Goal: Information Seeking & Learning: Learn about a topic

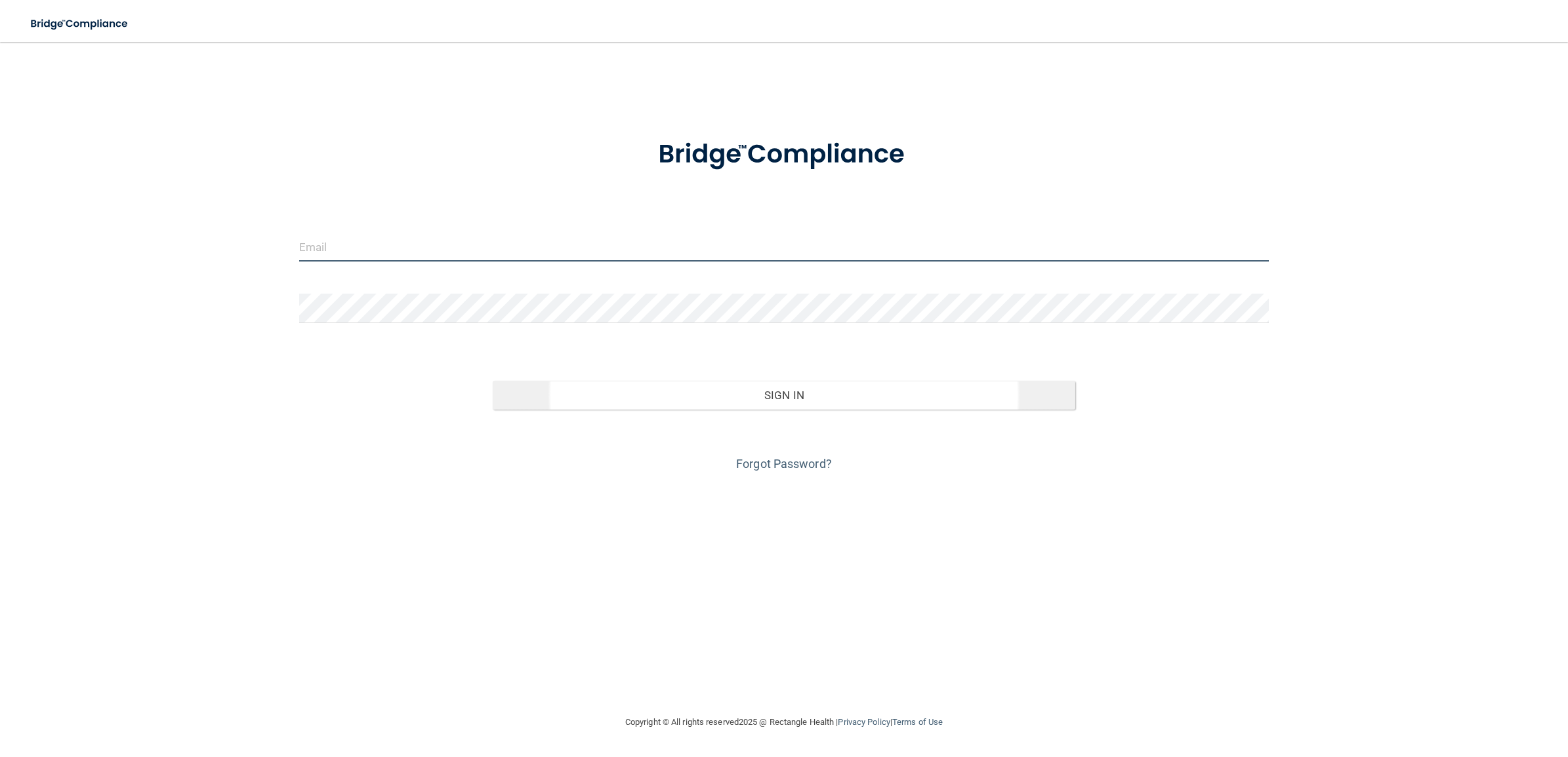
type input "[PERSON_NAME][EMAIL_ADDRESS][PERSON_NAME][DOMAIN_NAME]"
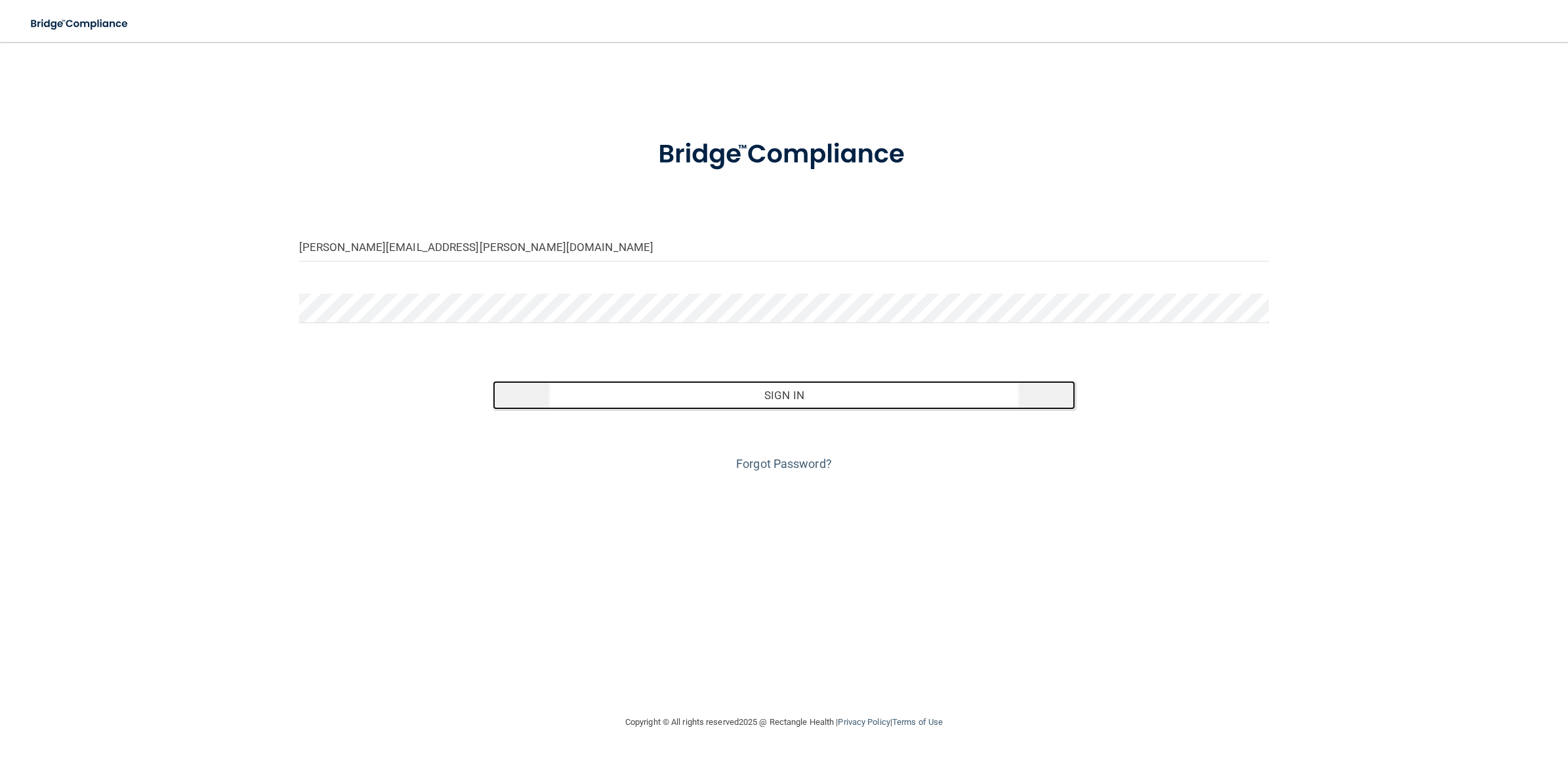
click at [677, 386] on button "Sign In" at bounding box center [784, 395] width 582 height 29
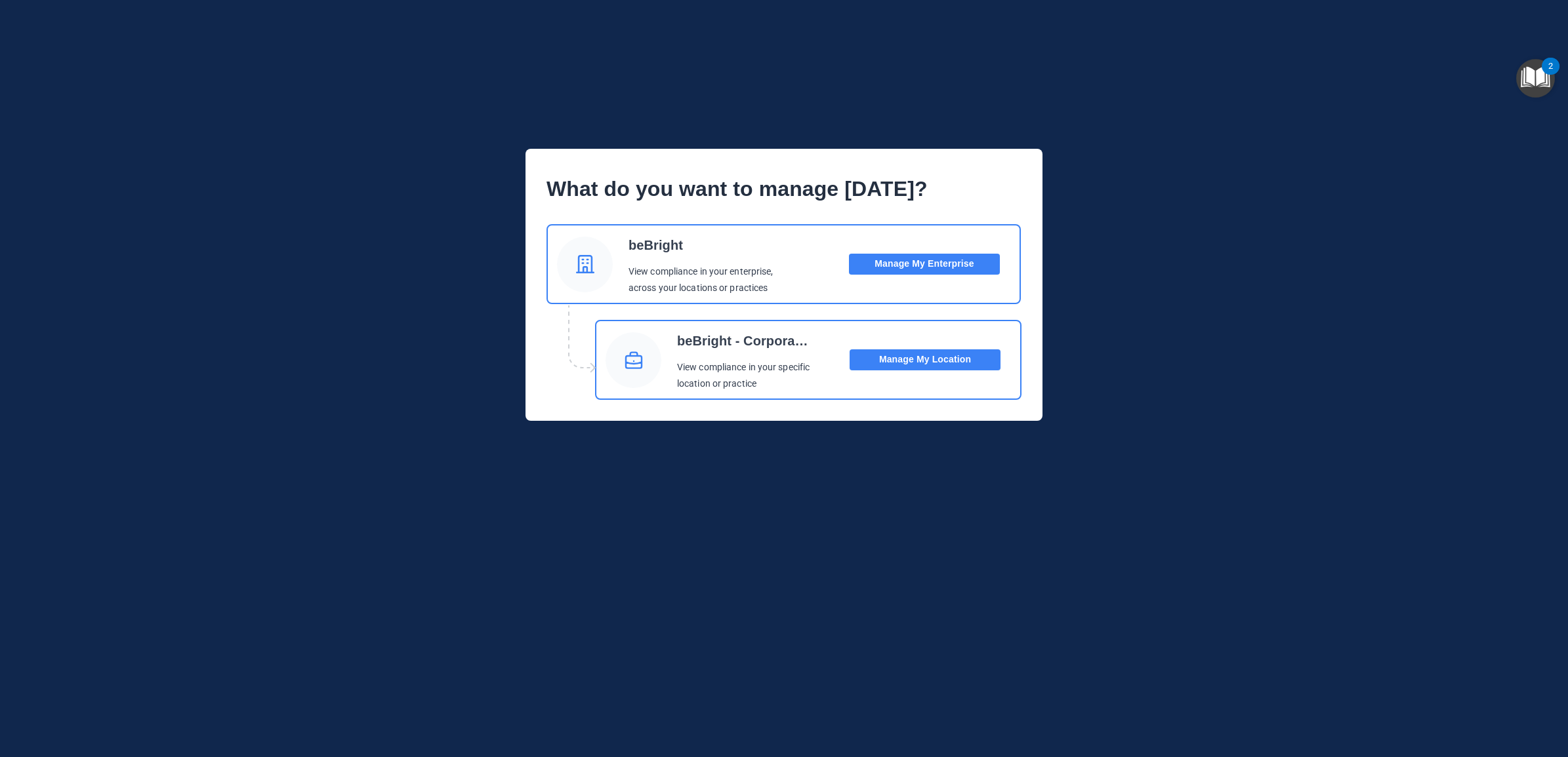
click at [904, 365] on button "Manage My Location" at bounding box center [925, 359] width 151 height 21
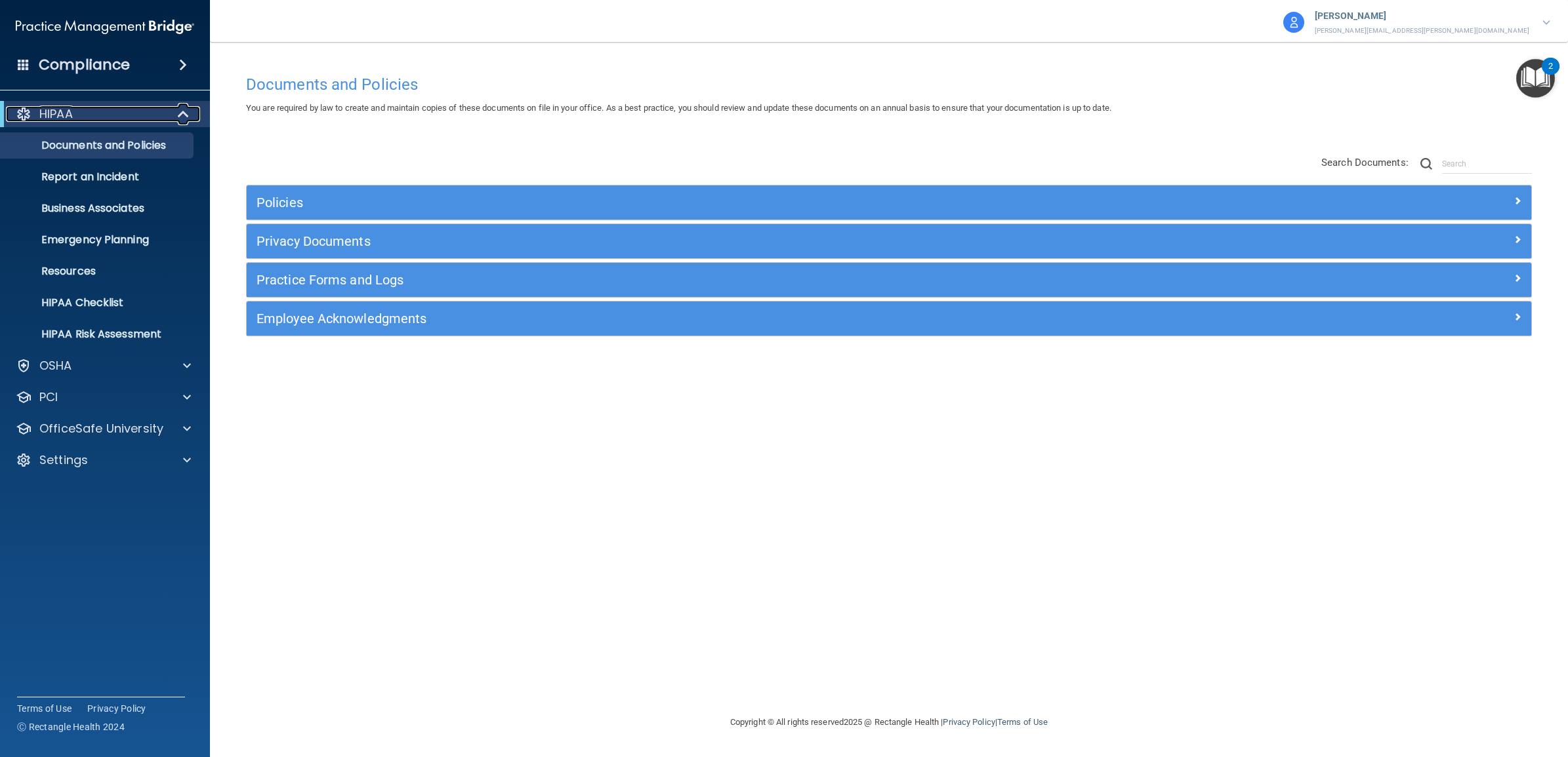
click at [179, 115] on span at bounding box center [185, 114] width 11 height 16
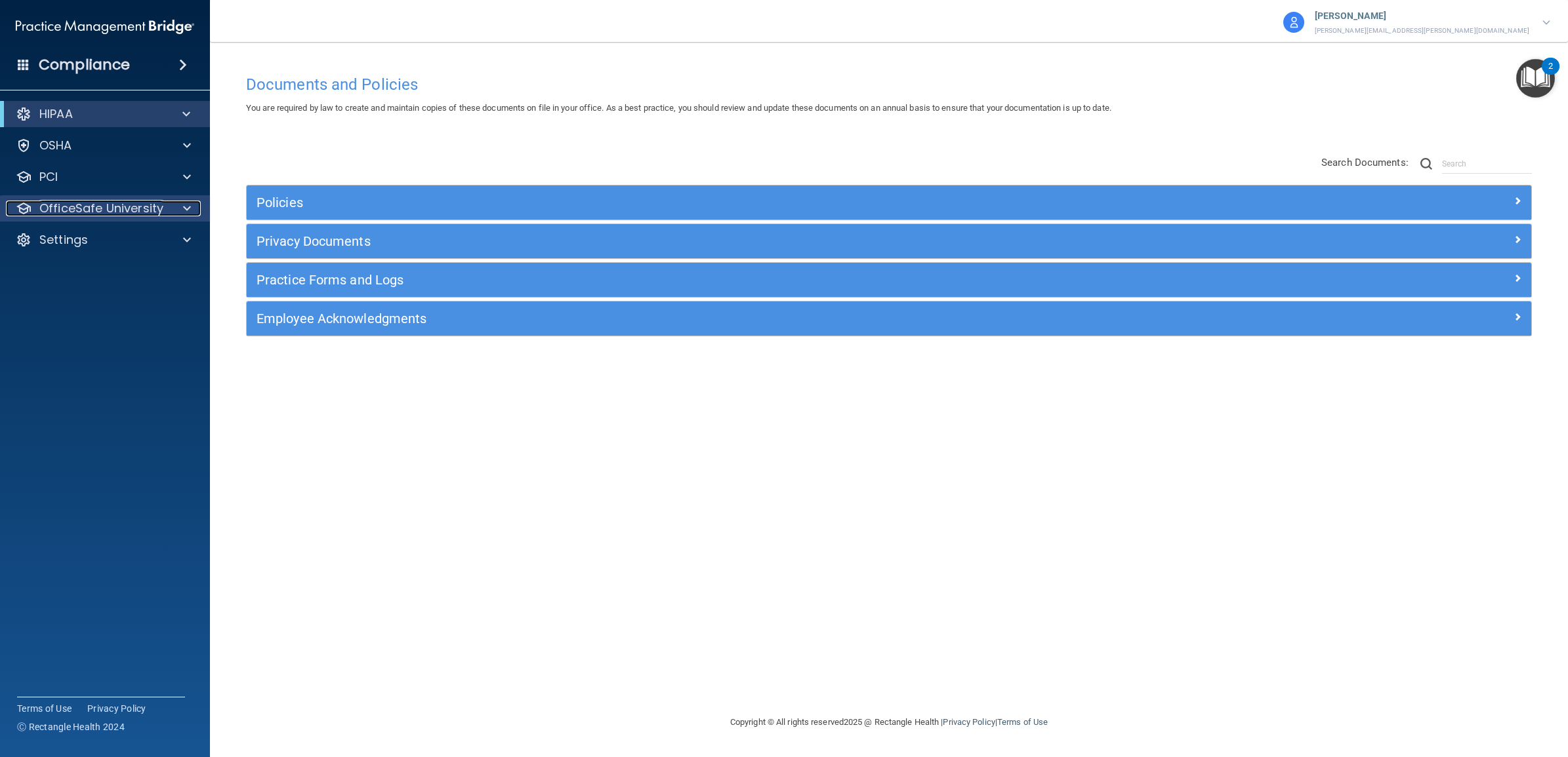
click at [186, 208] on span at bounding box center [187, 208] width 7 height 16
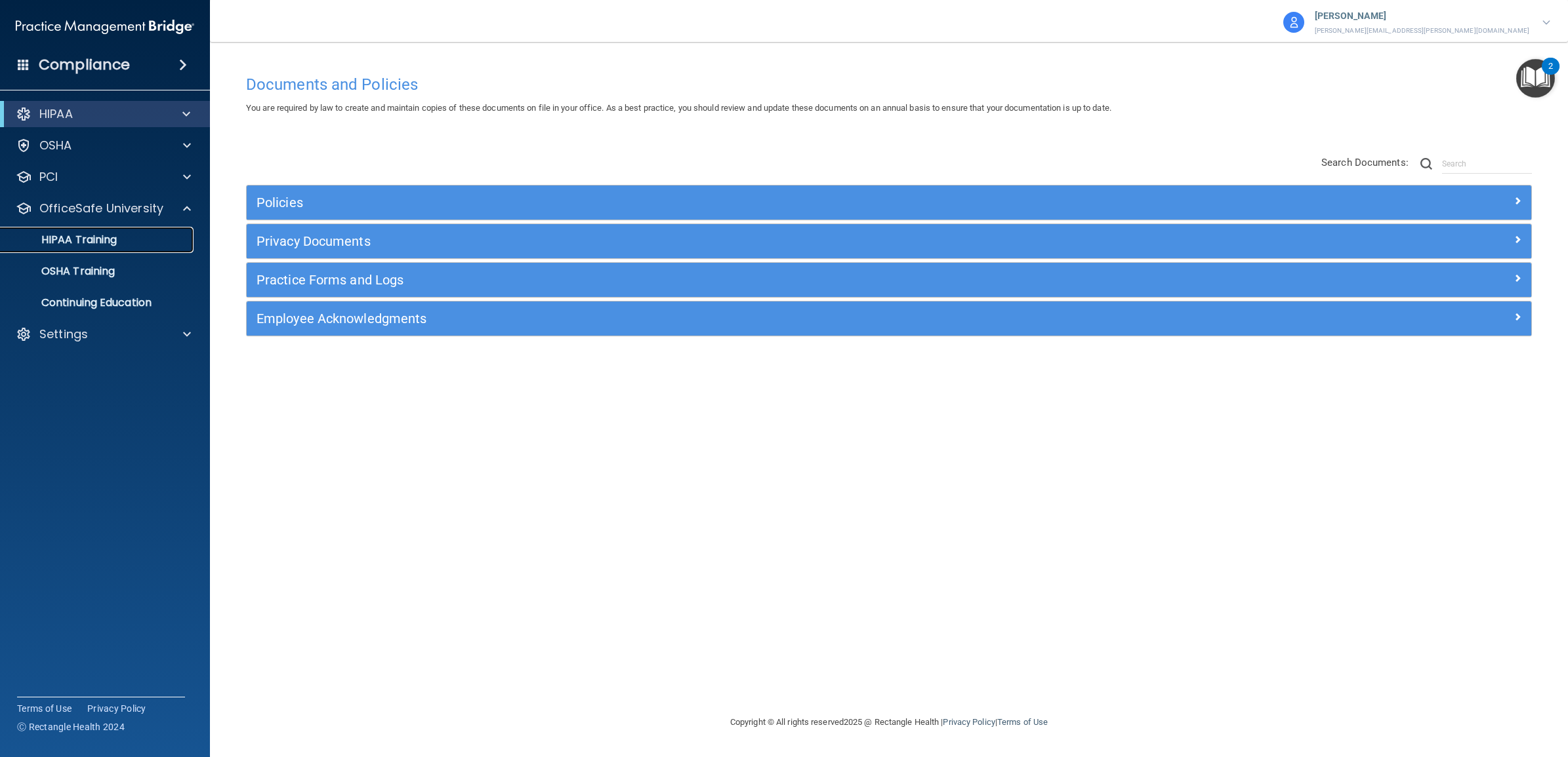
click at [96, 237] on p "HIPAA Training" at bounding box center [63, 240] width 108 height 13
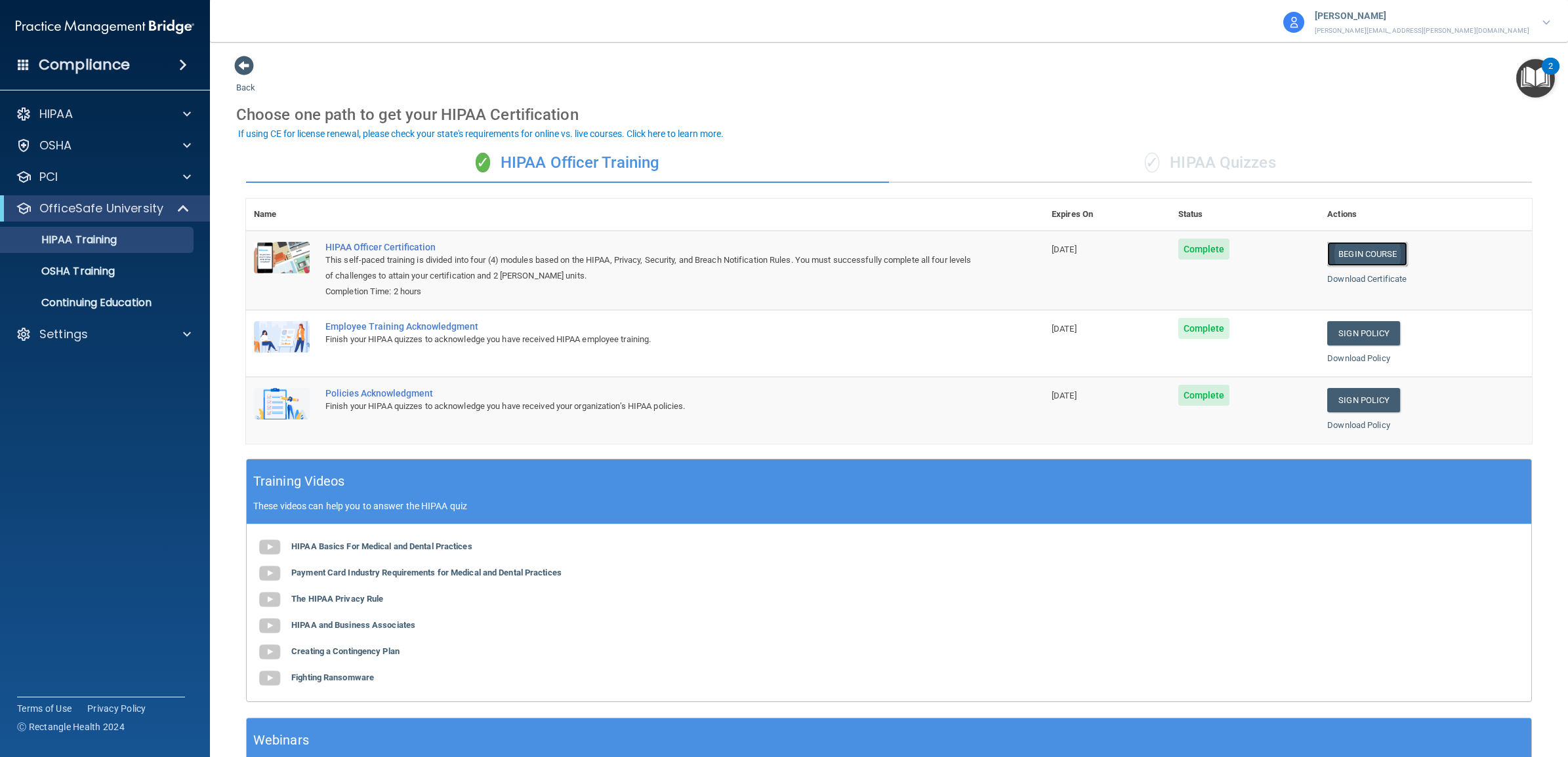
click at [1377, 251] on link "Begin Course" at bounding box center [1367, 254] width 80 height 24
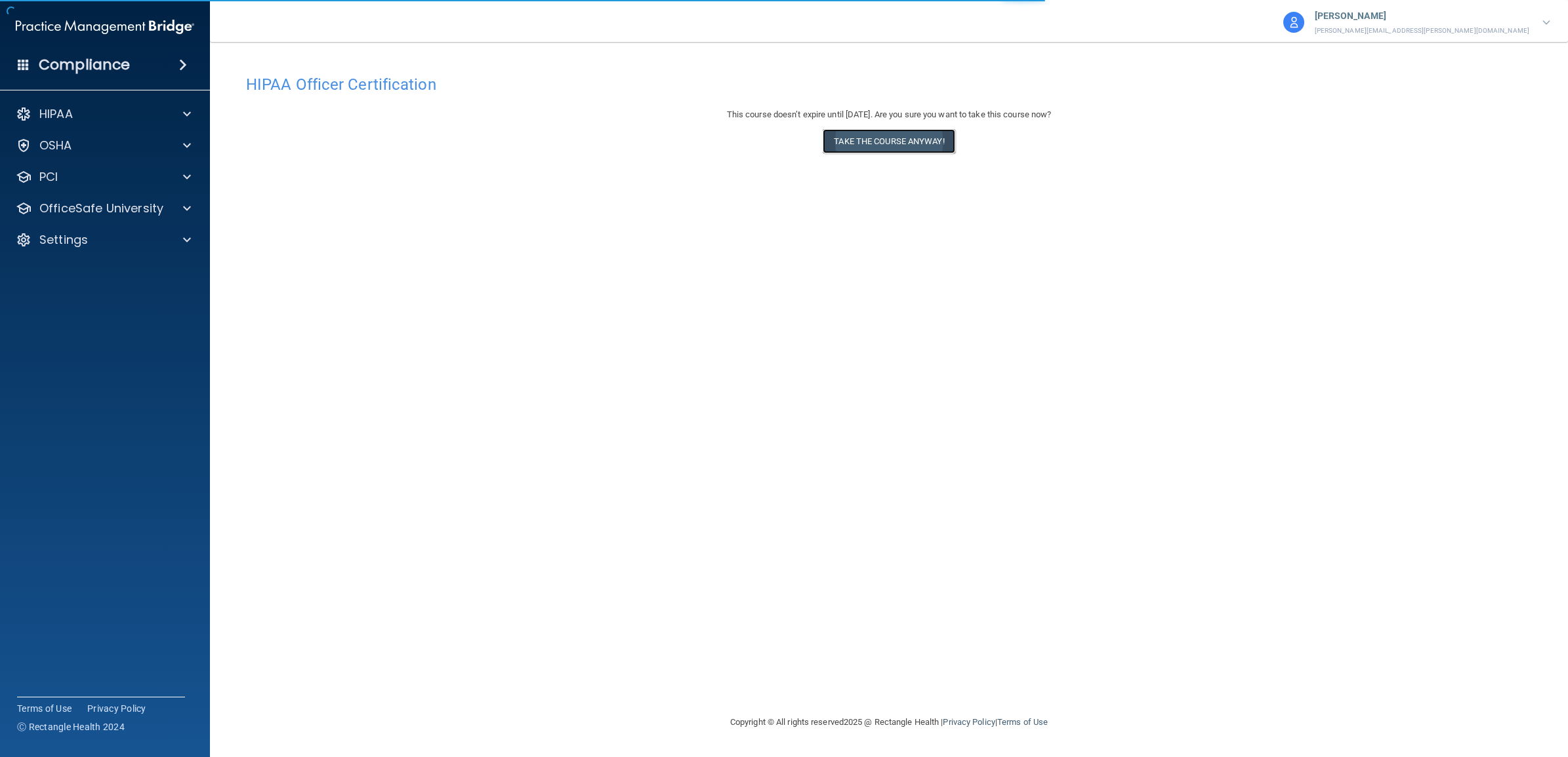
click at [868, 142] on button "Take the course anyway!" at bounding box center [888, 141] width 132 height 24
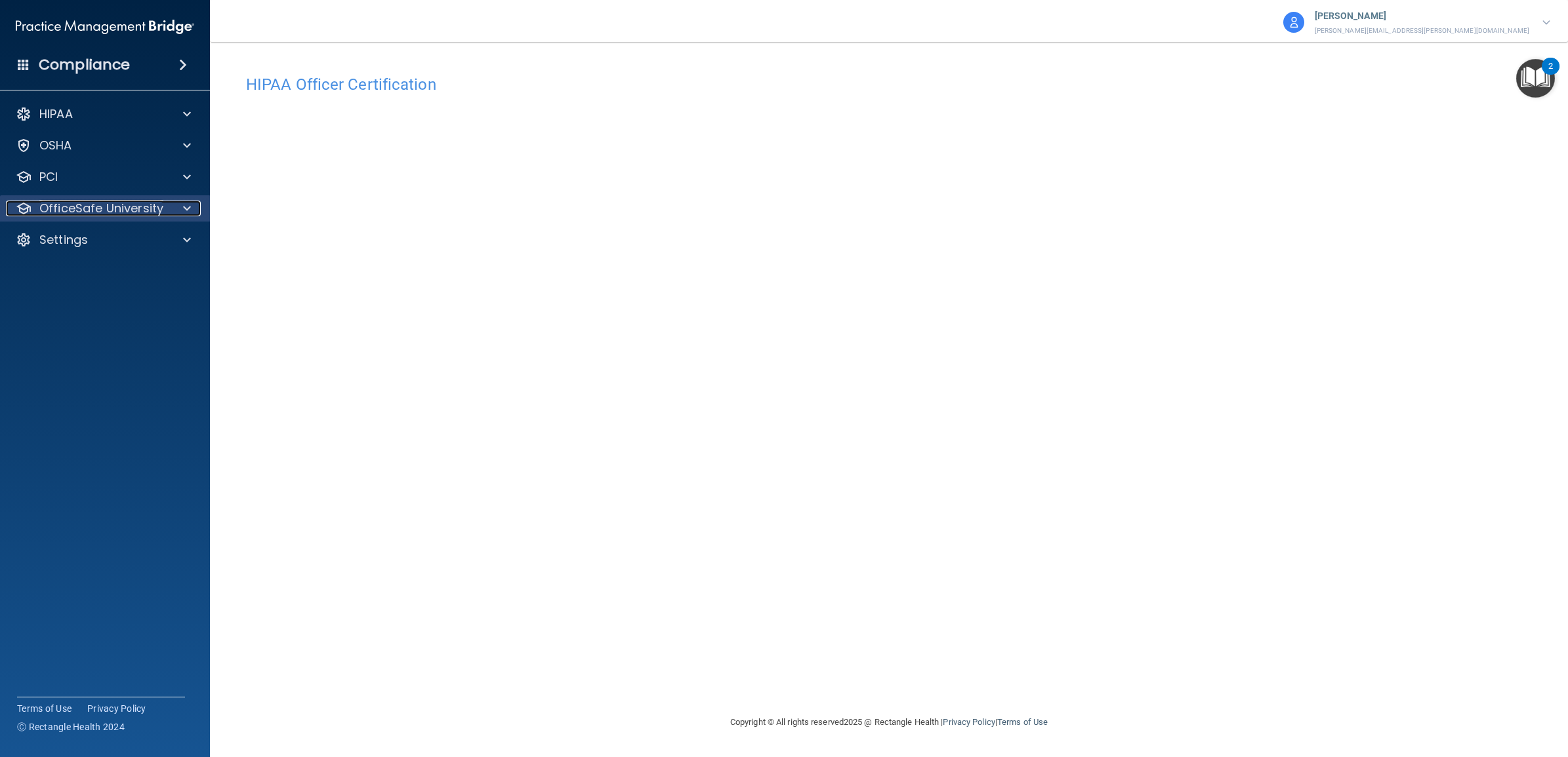
click at [183, 206] on span at bounding box center [187, 208] width 7 height 16
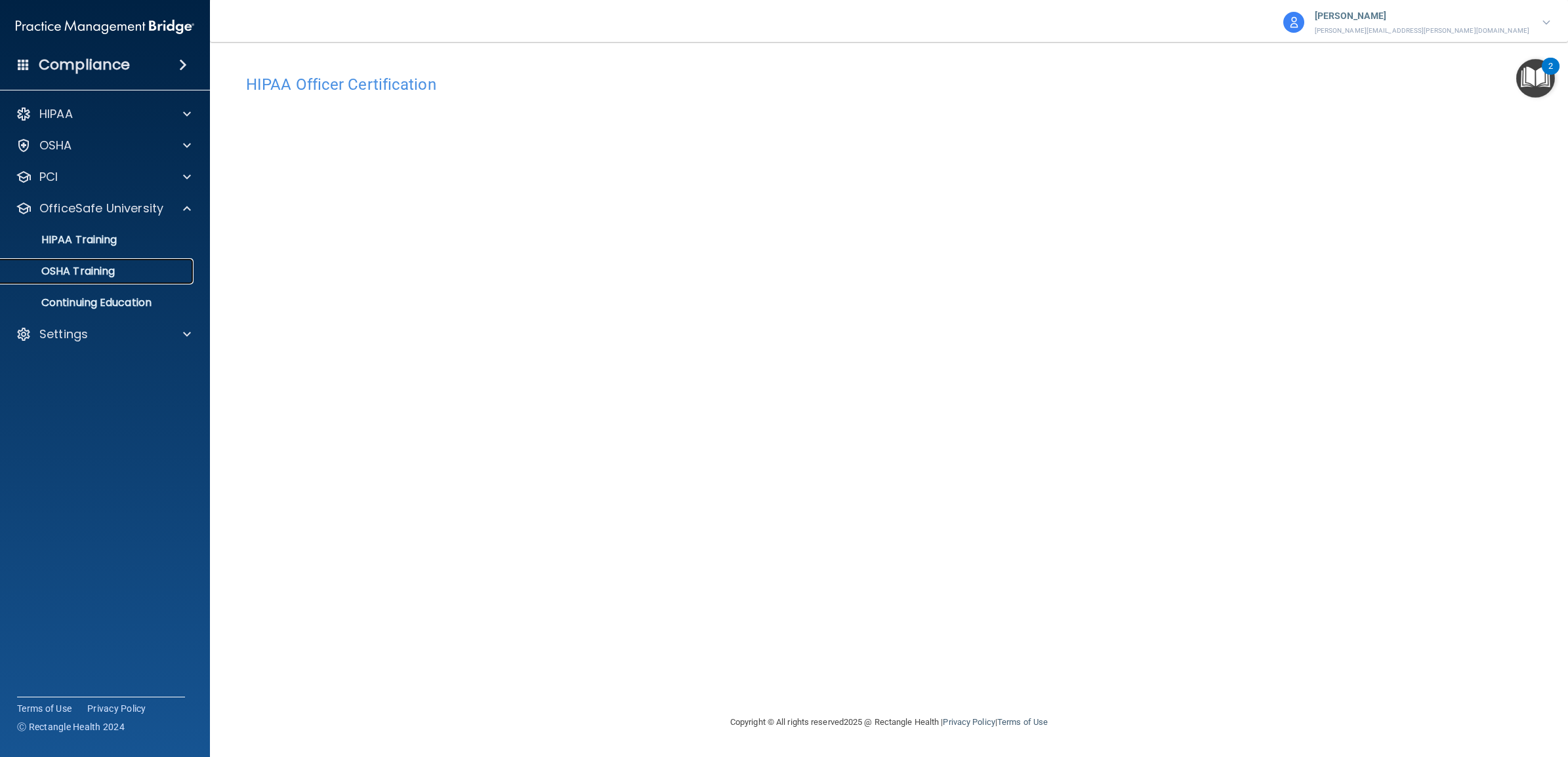
click at [106, 275] on p "OSHA Training" at bounding box center [62, 272] width 106 height 13
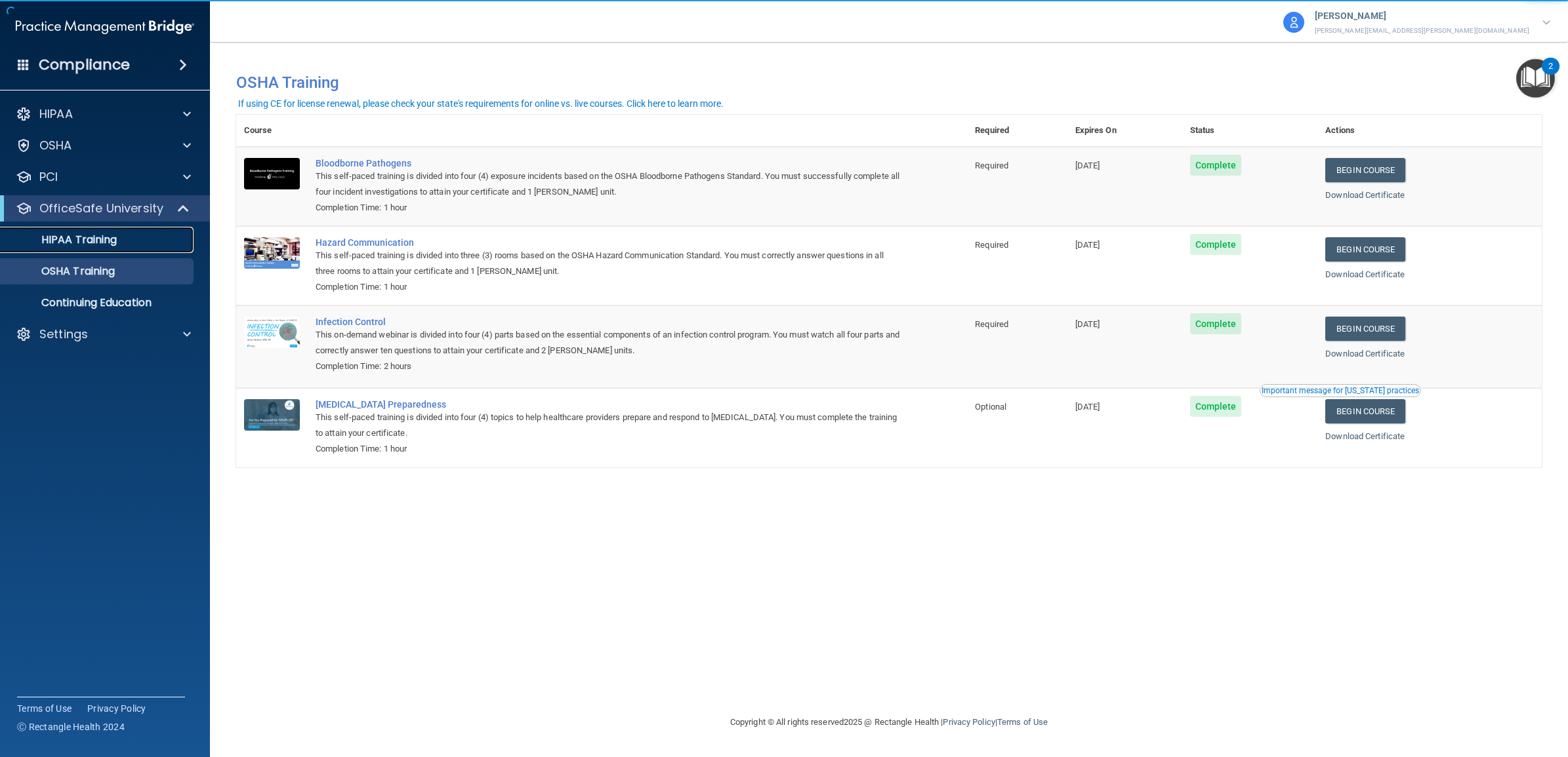
click at [86, 233] on p "HIPAA Training" at bounding box center [63, 240] width 108 height 13
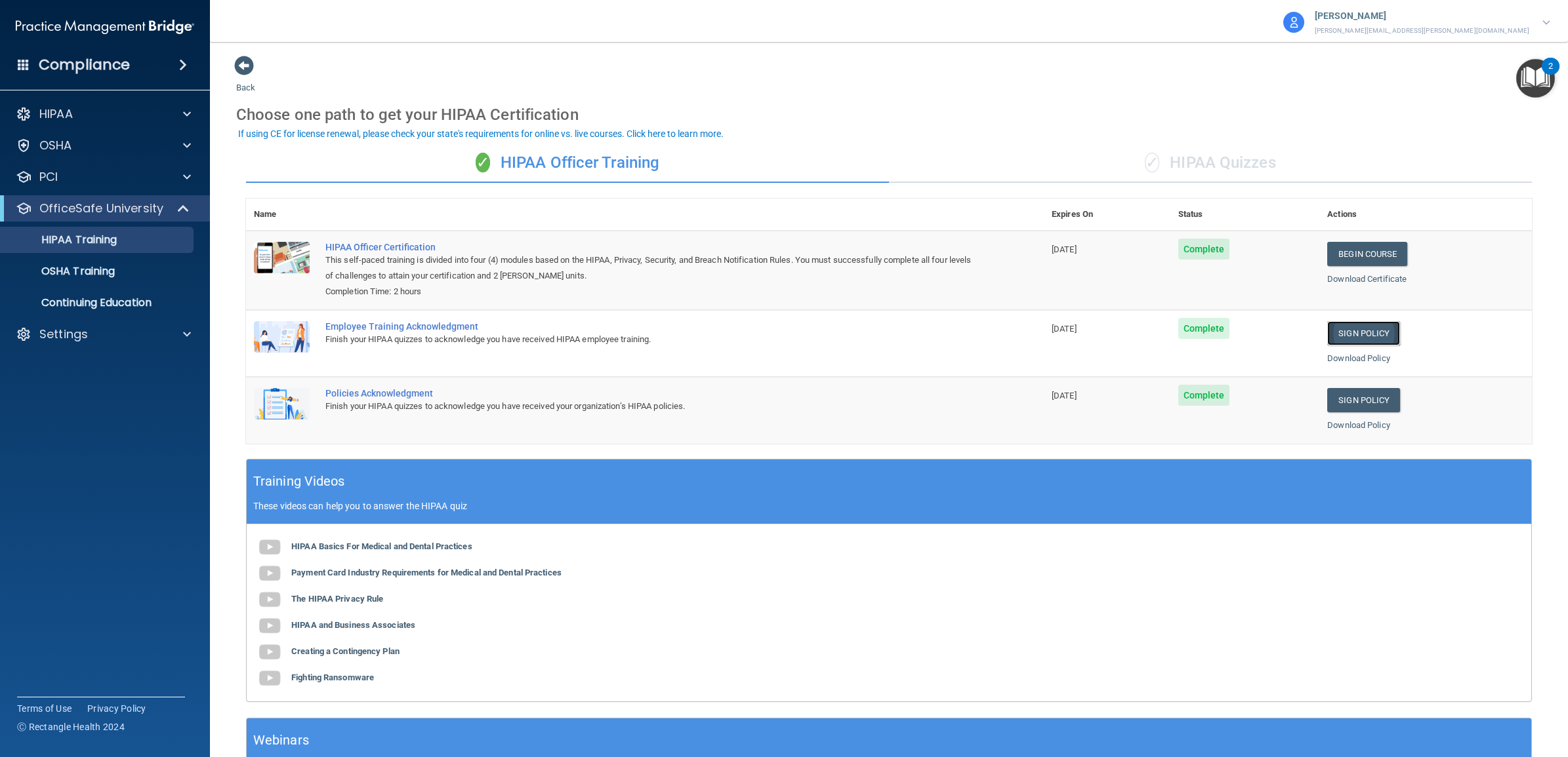
click at [1379, 340] on link "Sign Policy" at bounding box center [1363, 333] width 73 height 24
click at [1350, 323] on link "Sign Policy" at bounding box center [1363, 333] width 73 height 24
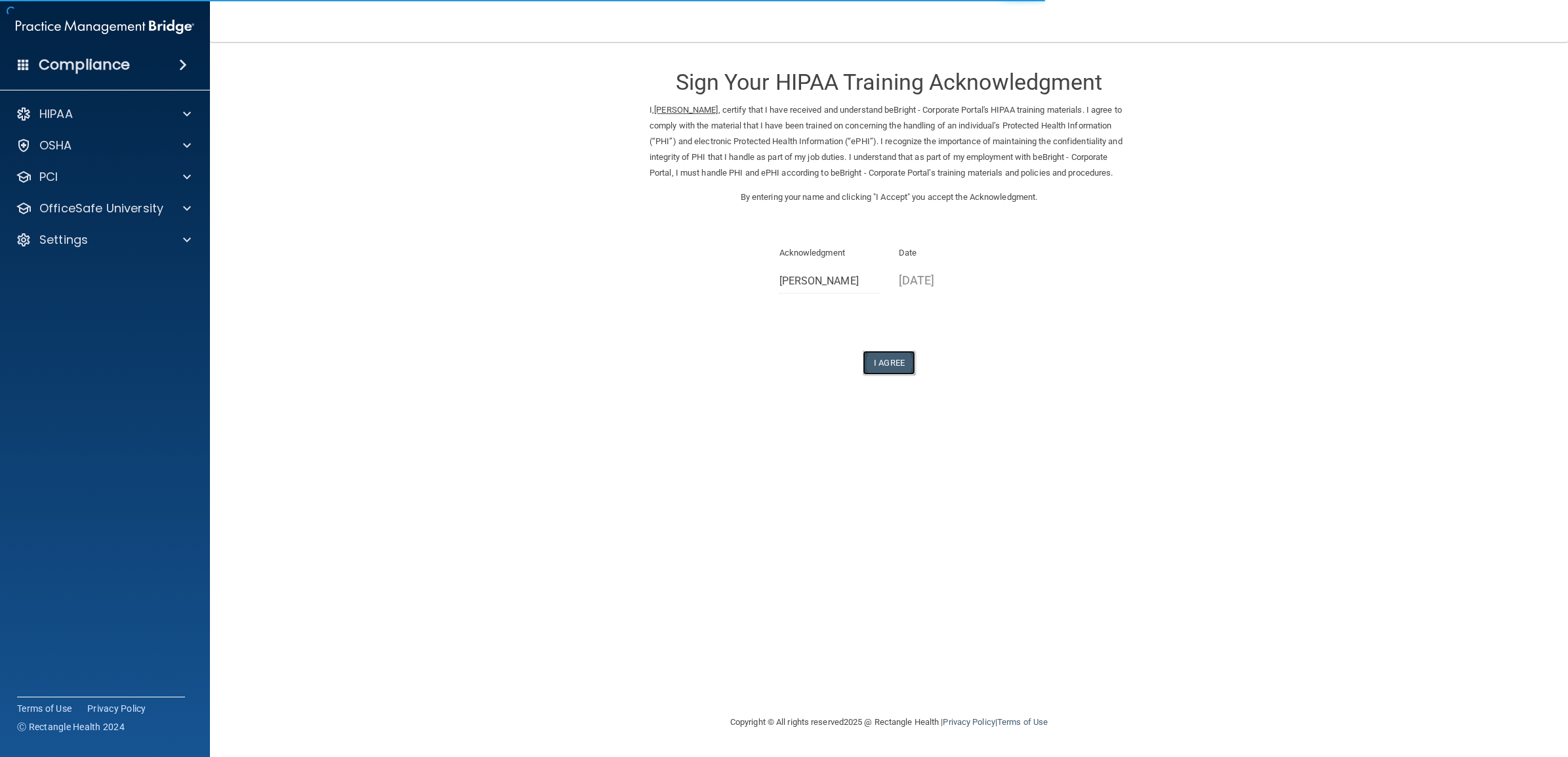
click at [883, 375] on button "I Agree" at bounding box center [889, 363] width 52 height 24
click at [888, 375] on button "I Agree" at bounding box center [889, 363] width 52 height 24
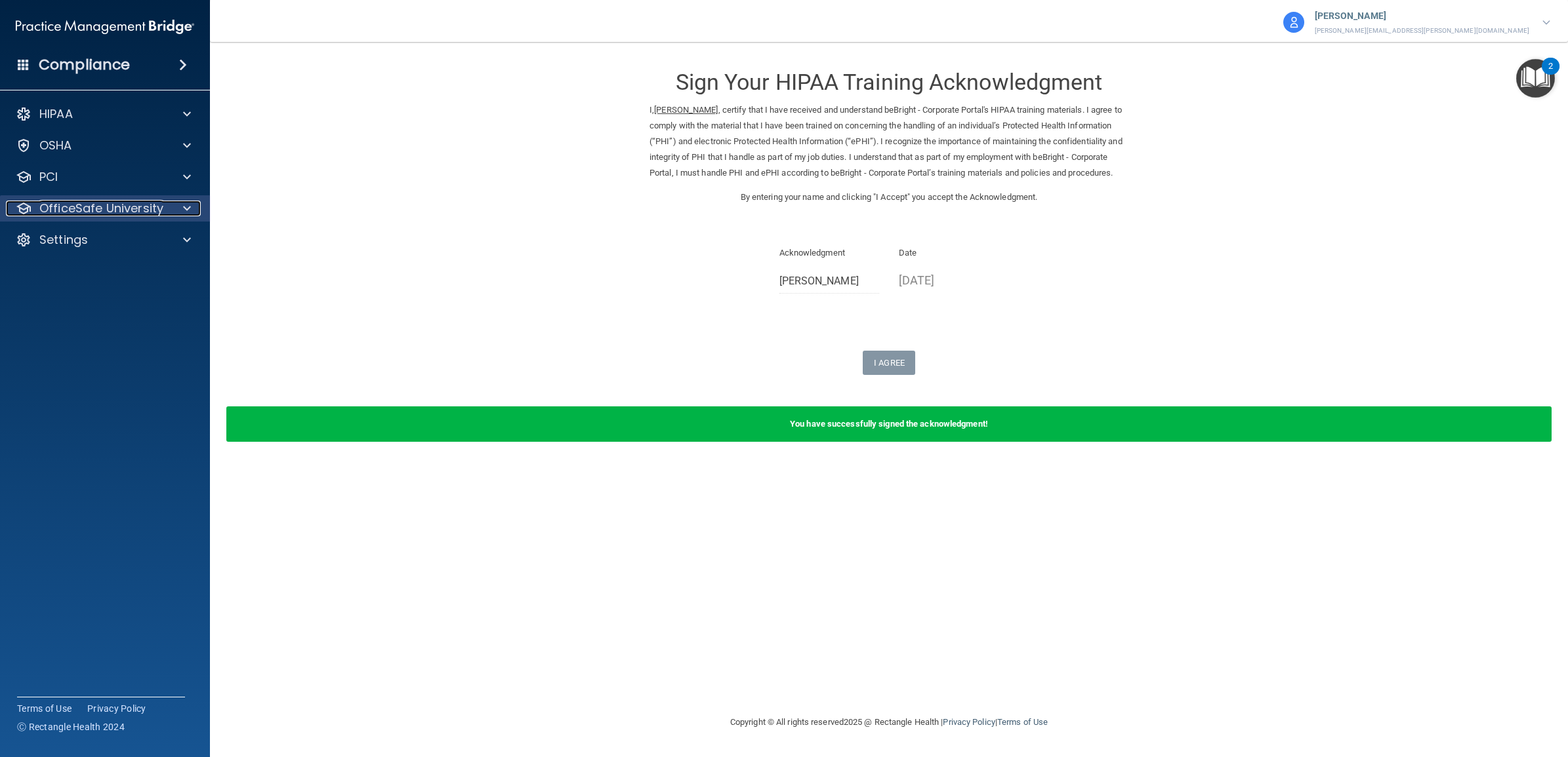
click at [188, 212] on span at bounding box center [187, 208] width 7 height 16
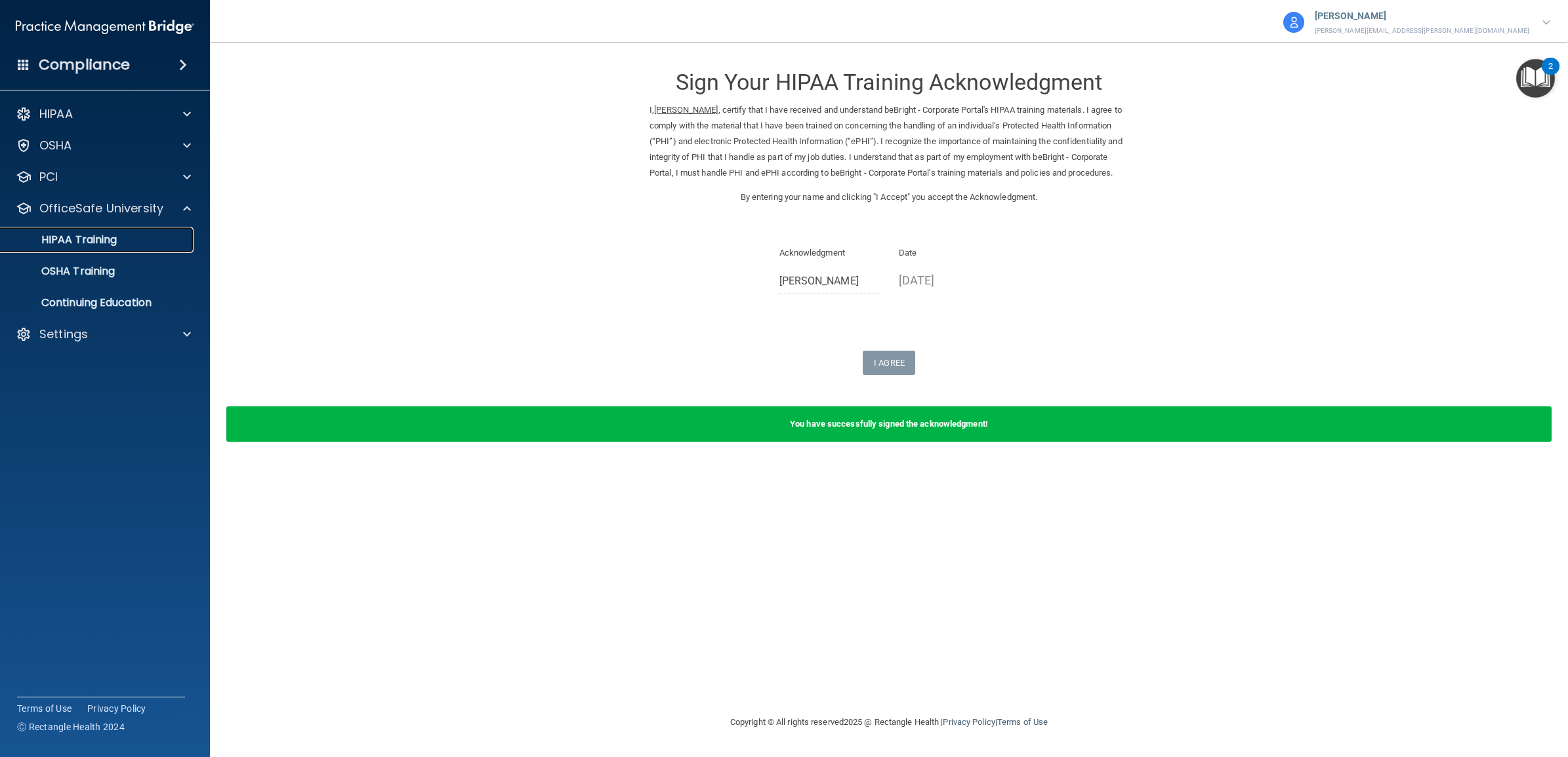
click at [109, 244] on p "HIPAA Training" at bounding box center [63, 240] width 108 height 13
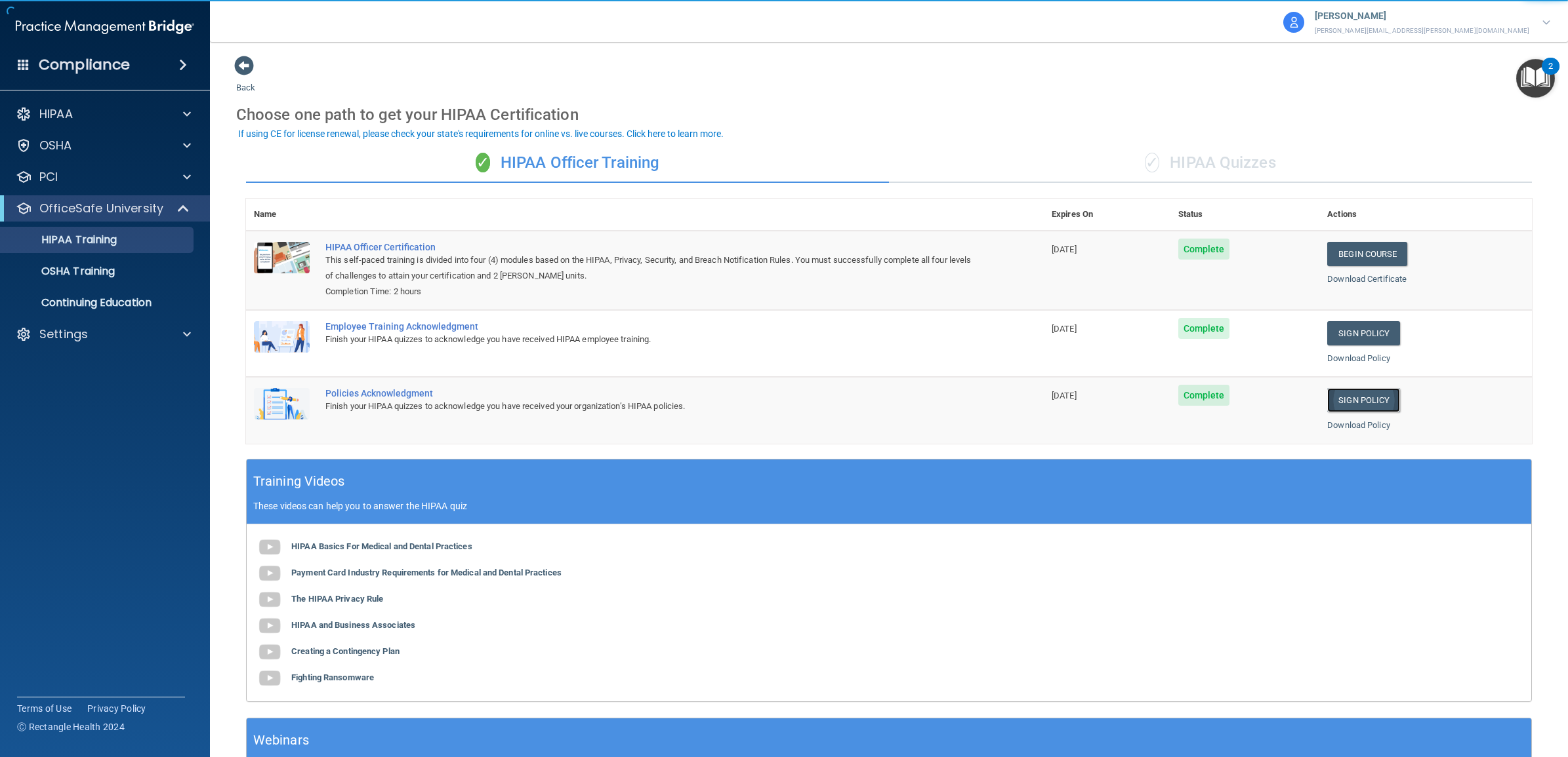
click at [1353, 409] on link "Sign Policy" at bounding box center [1363, 400] width 73 height 24
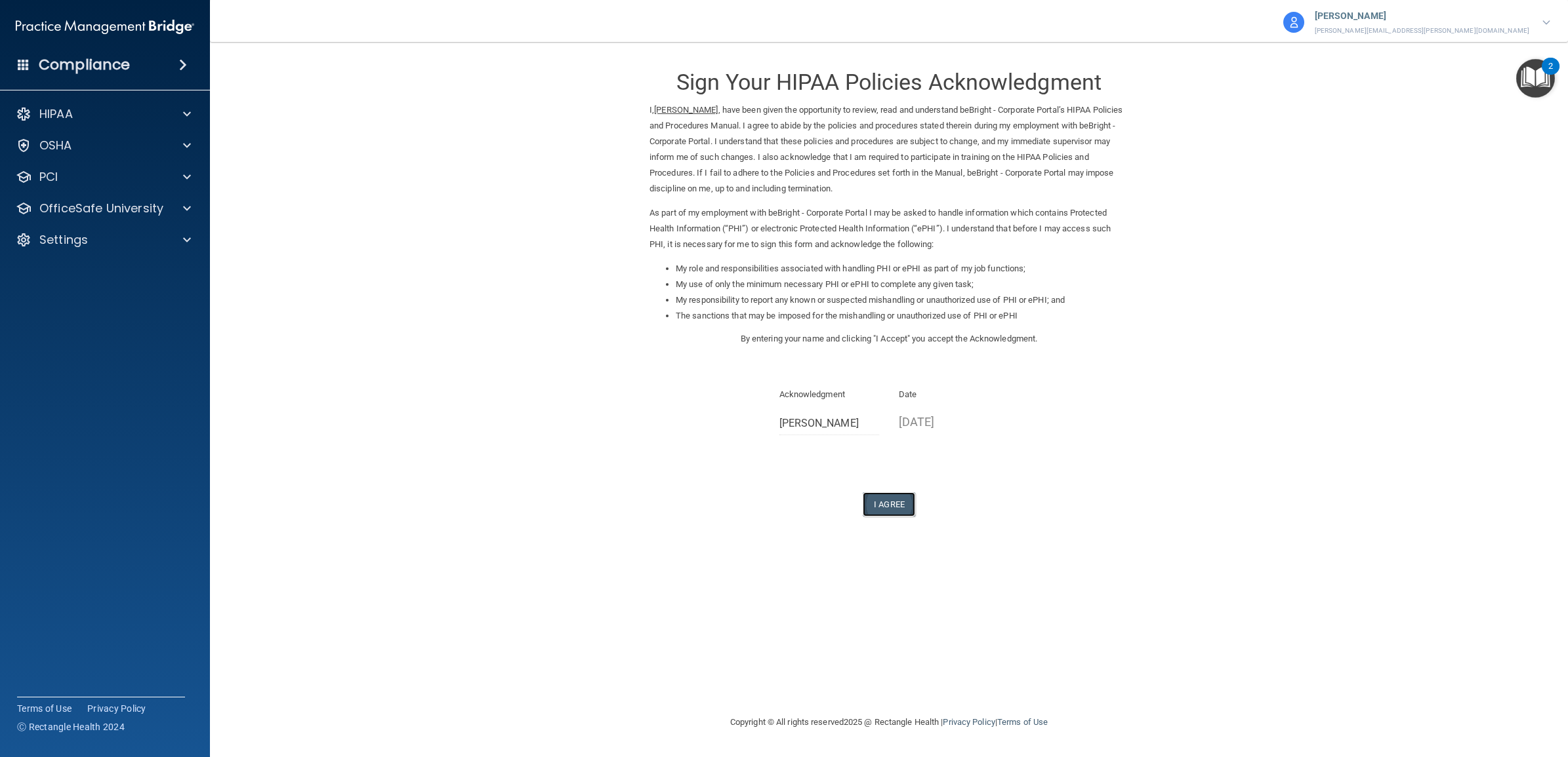
click at [890, 505] on button "I Agree" at bounding box center [889, 505] width 52 height 24
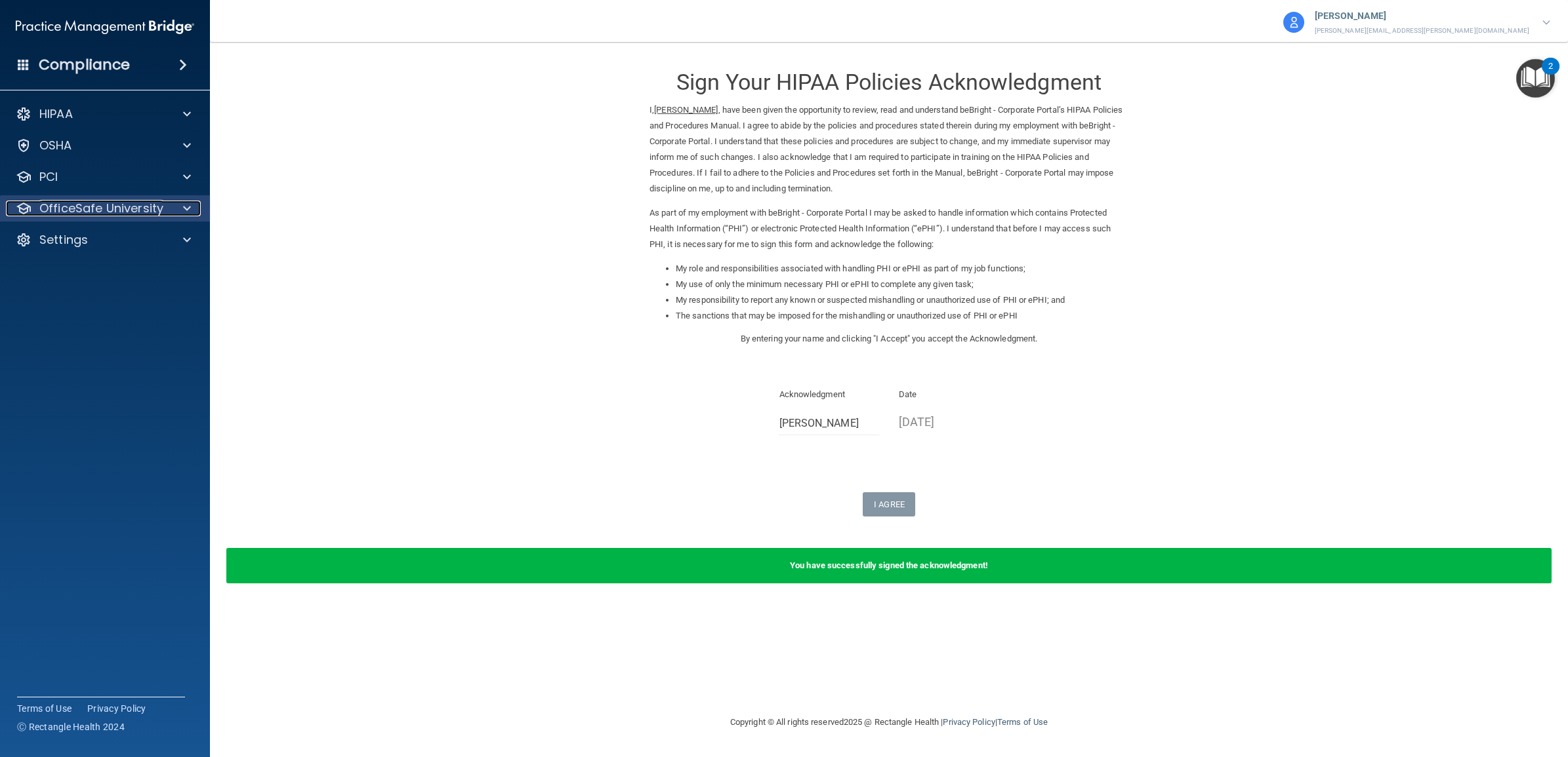
drag, startPoint x: 189, startPoint y: 203, endPoint x: 179, endPoint y: 211, distance: 12.8
click at [189, 203] on span at bounding box center [187, 208] width 7 height 16
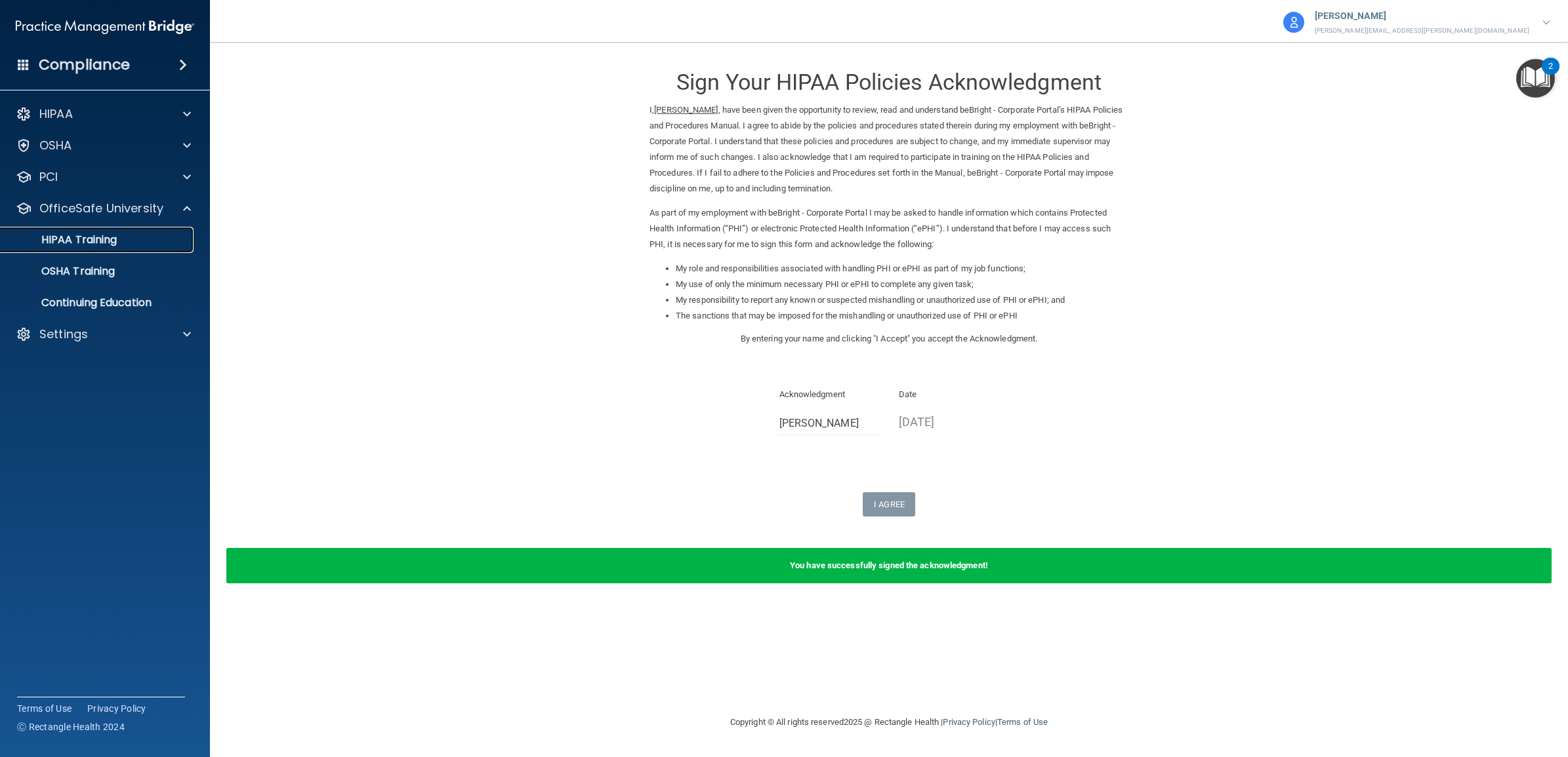
click at [100, 236] on p "HIPAA Training" at bounding box center [63, 240] width 108 height 13
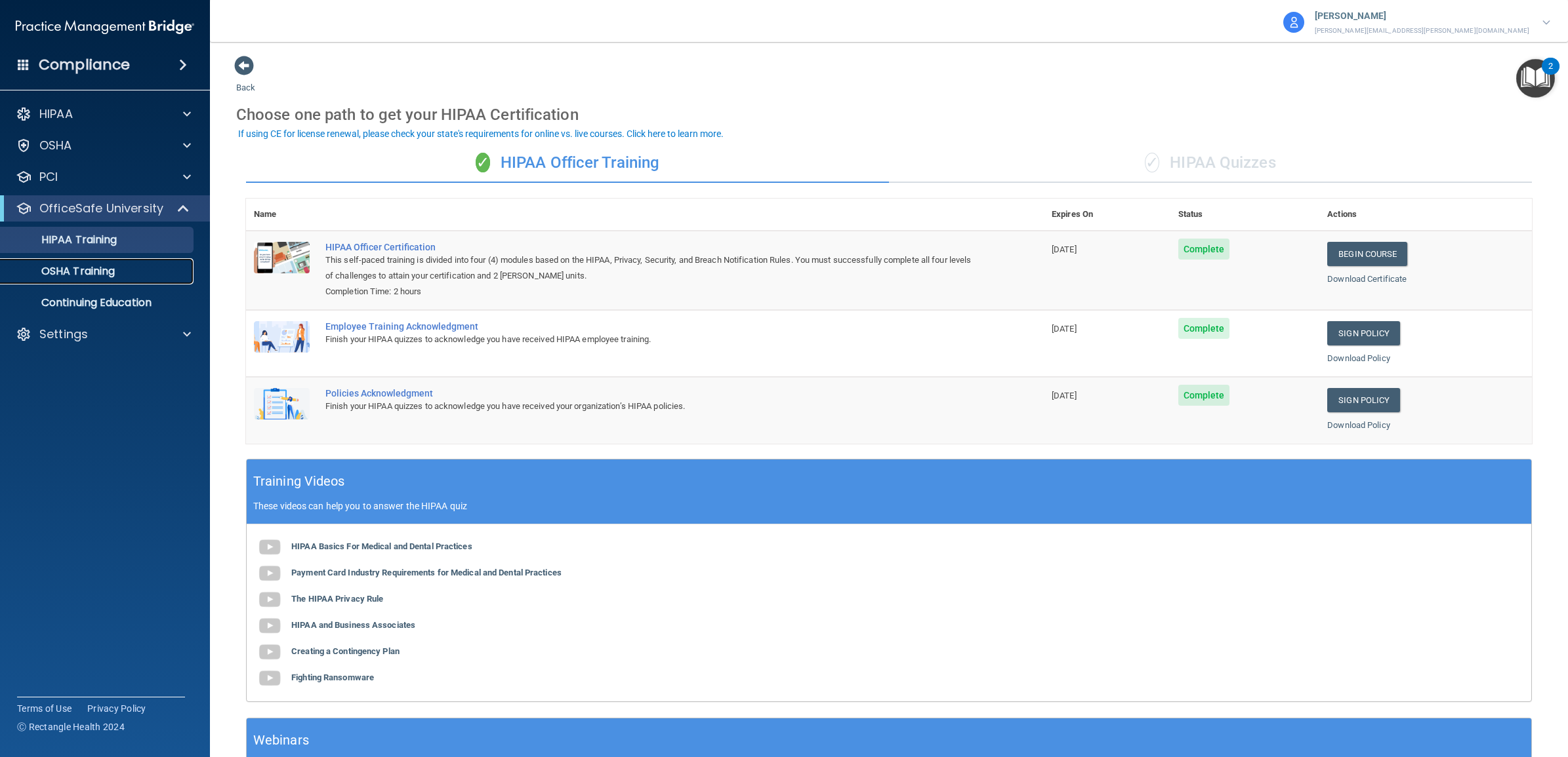
click at [112, 266] on p "OSHA Training" at bounding box center [62, 272] width 106 height 13
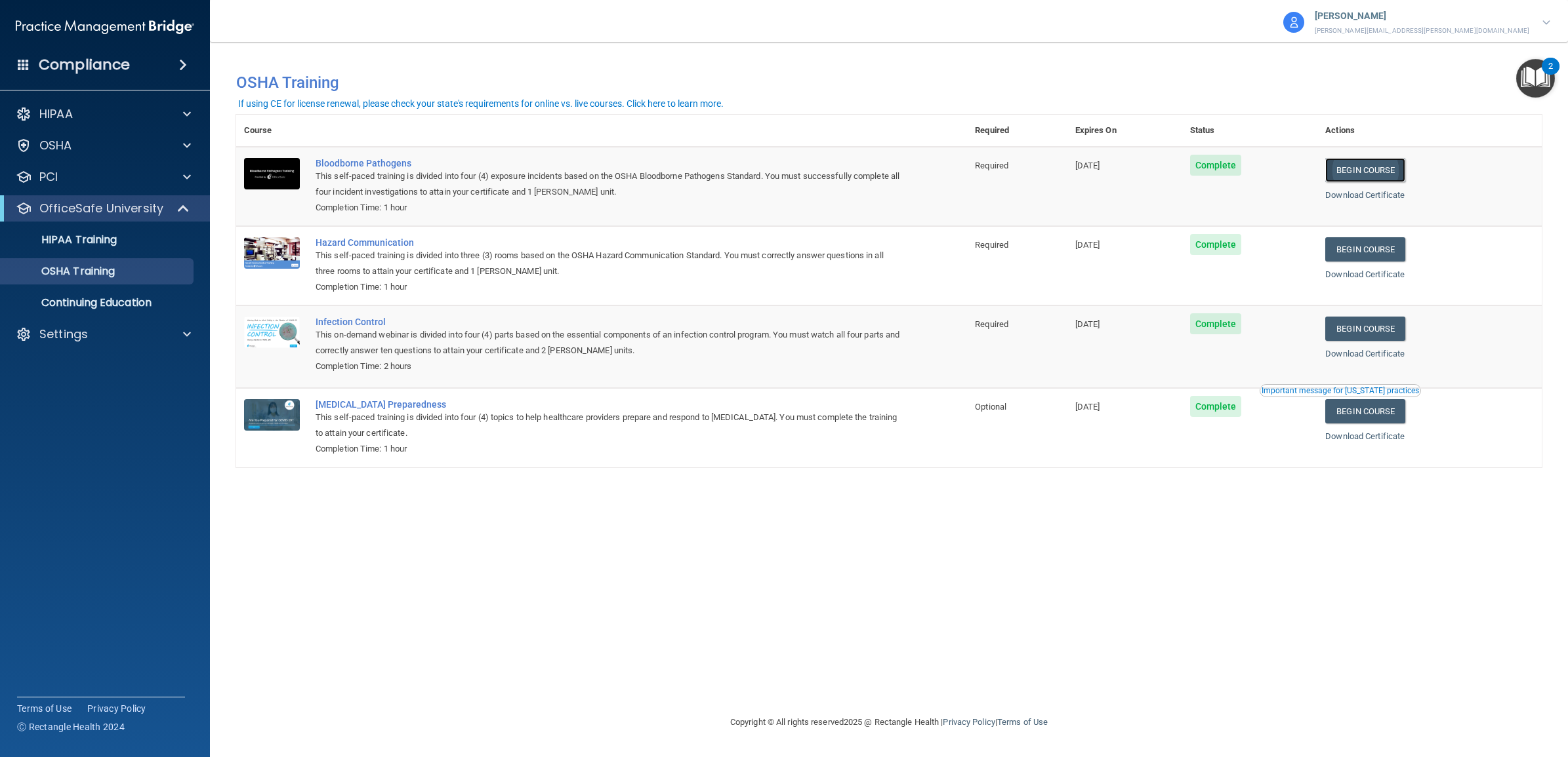
click at [1391, 169] on link "Begin Course" at bounding box center [1365, 170] width 80 height 24
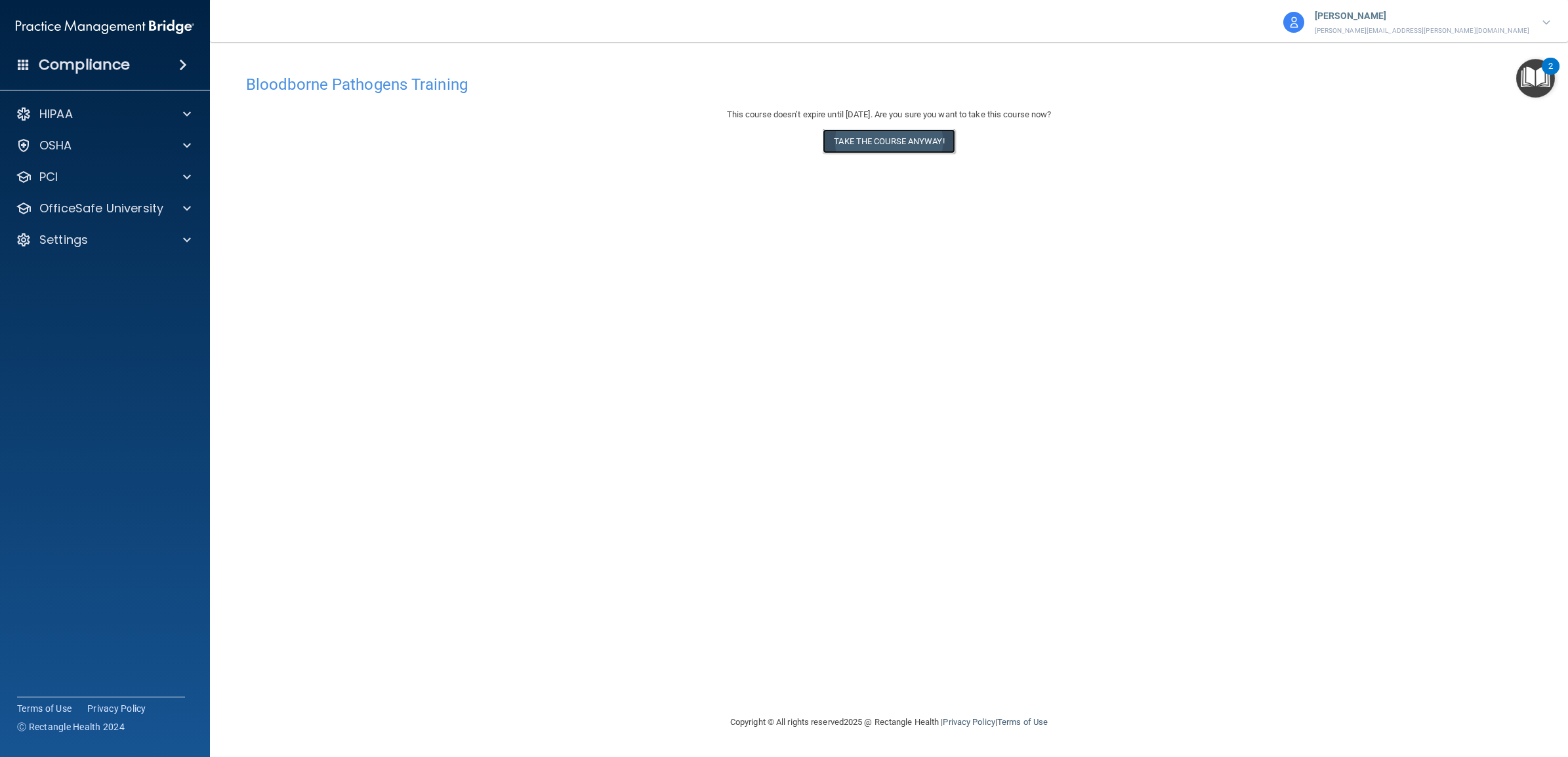
click at [919, 136] on button "Take the course anyway!" at bounding box center [888, 141] width 132 height 24
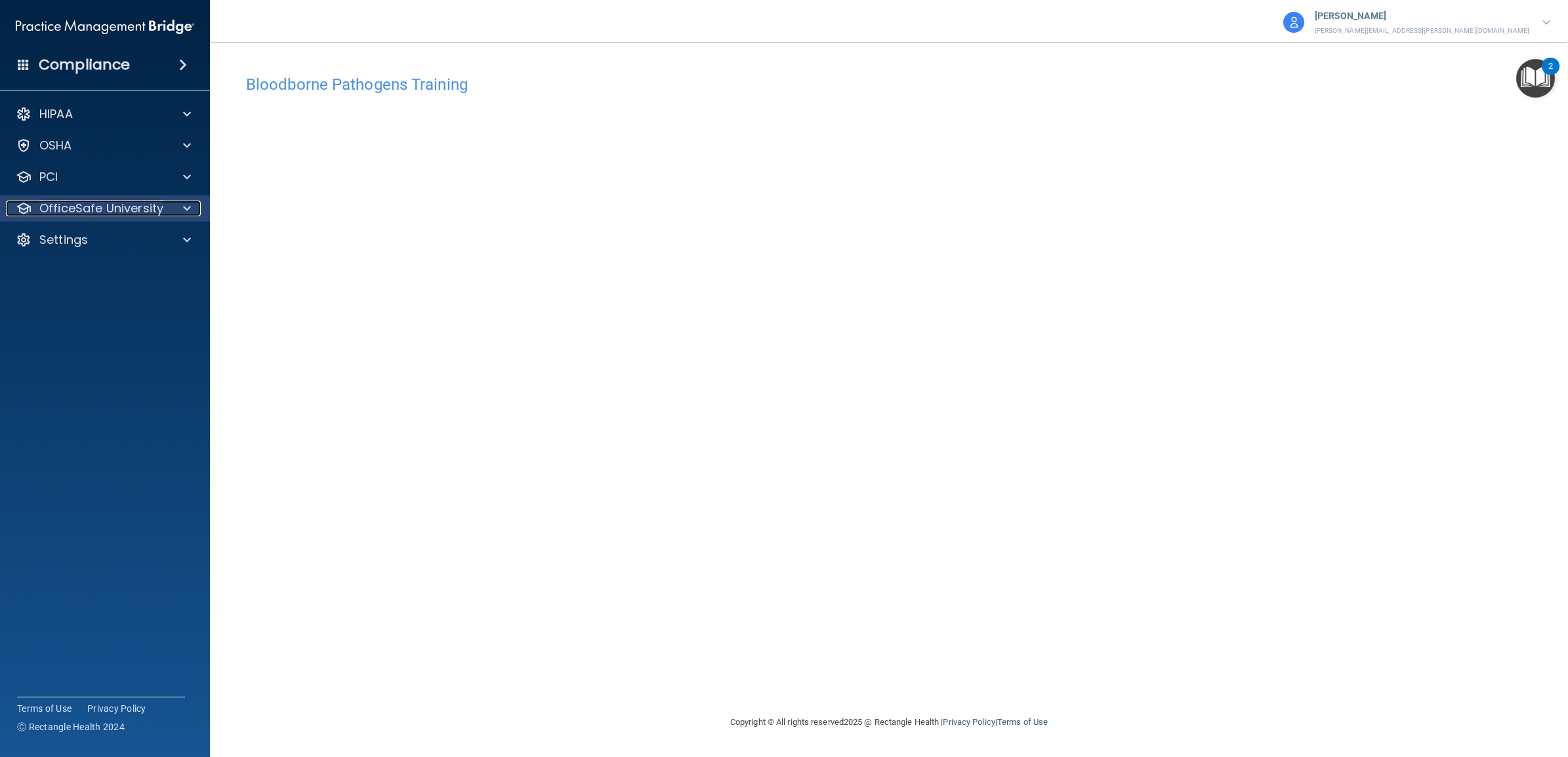
click at [191, 206] on div at bounding box center [185, 208] width 33 height 16
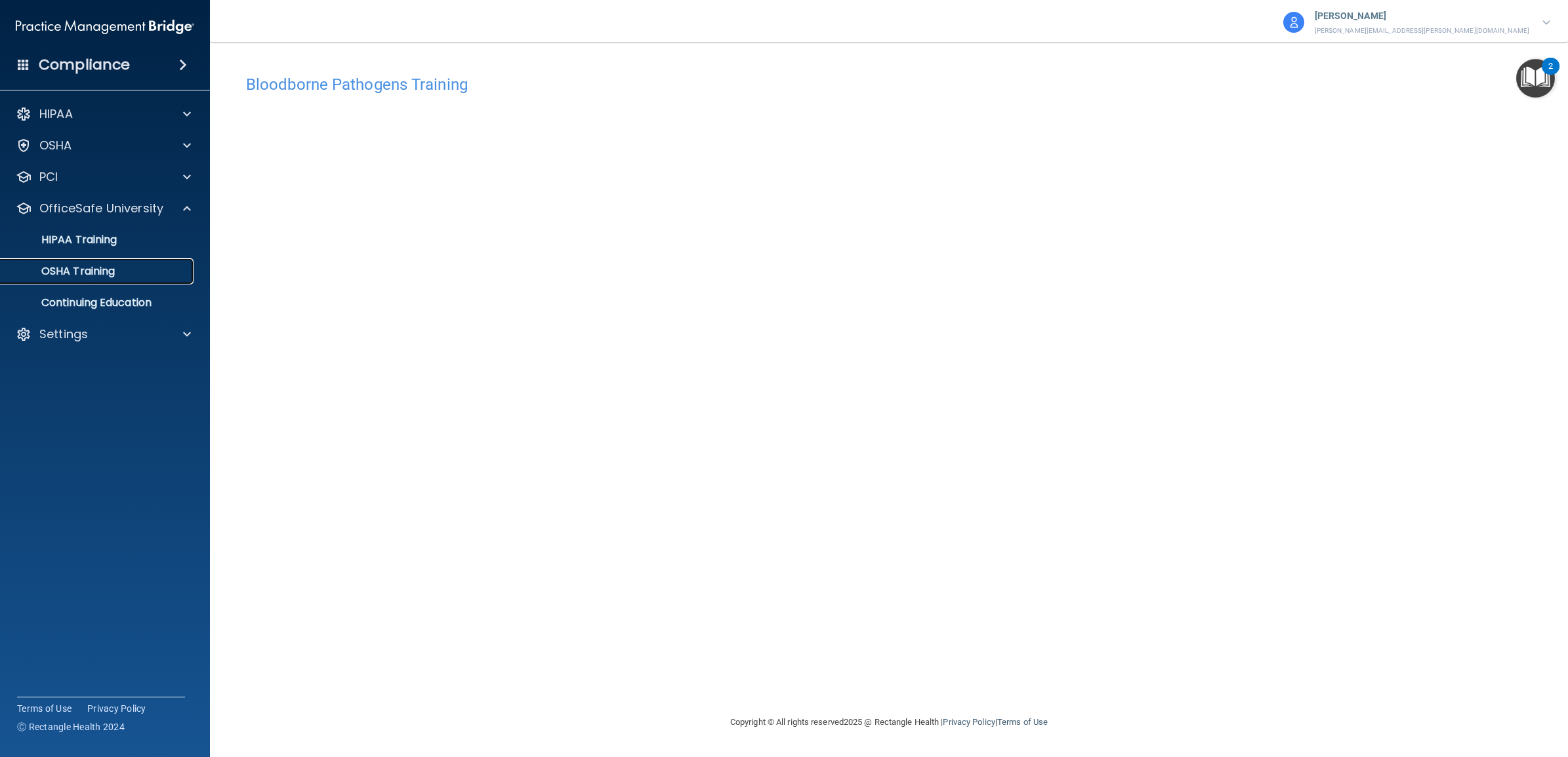
click at [112, 282] on link "OSHA Training" at bounding box center [90, 272] width 206 height 26
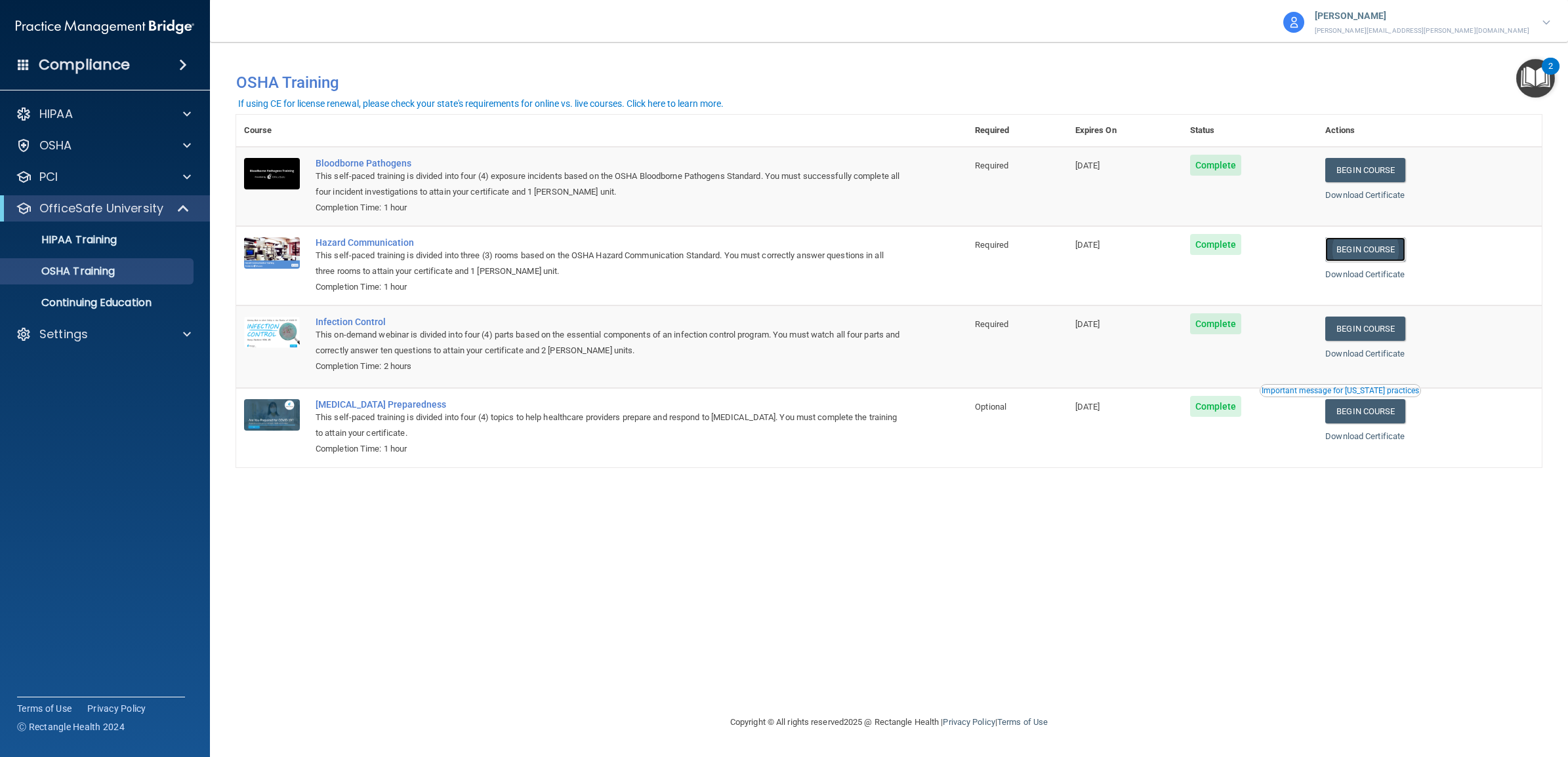
click at [1357, 244] on link "Begin Course" at bounding box center [1365, 249] width 80 height 24
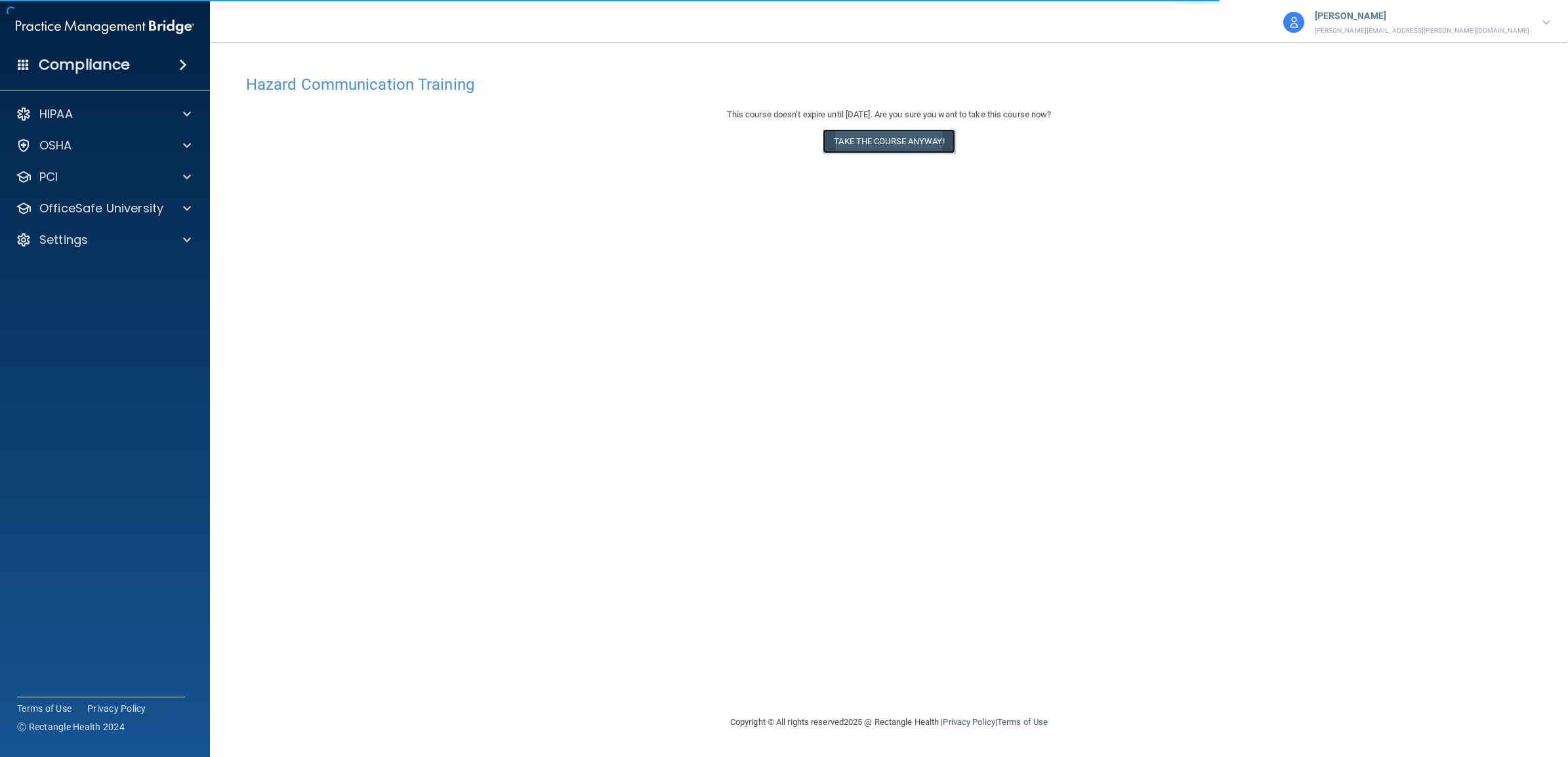
click at [887, 138] on button "Take the course anyway!" at bounding box center [888, 141] width 132 height 24
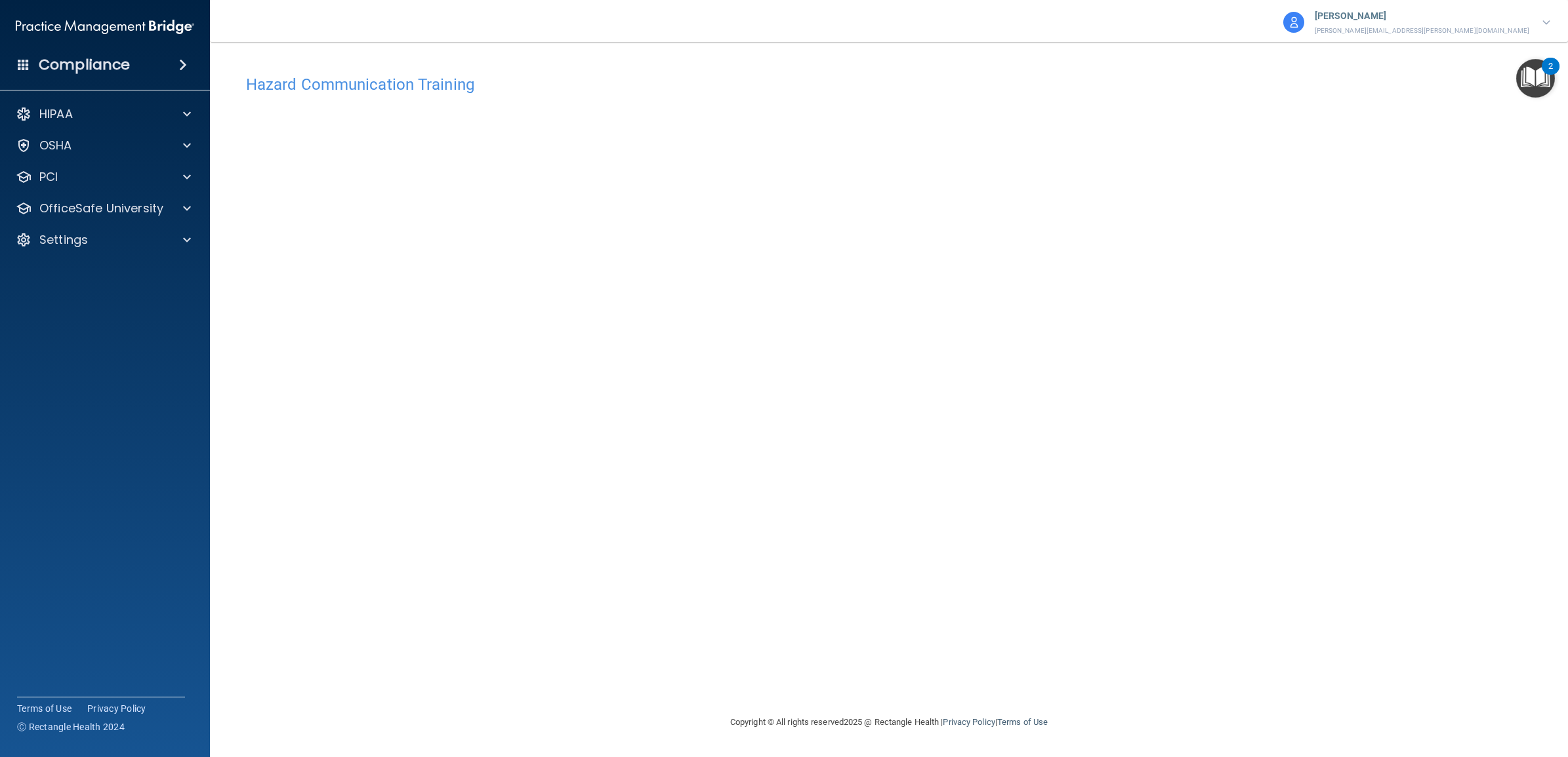
click at [1012, 197] on div "Hazard Communication Training This course doesn’t expire until 11/27/2025. Are …" at bounding box center [889, 391] width 1306 height 647
click at [181, 203] on div at bounding box center [185, 208] width 33 height 16
click at [93, 277] on p "OSHA Training" at bounding box center [62, 272] width 106 height 13
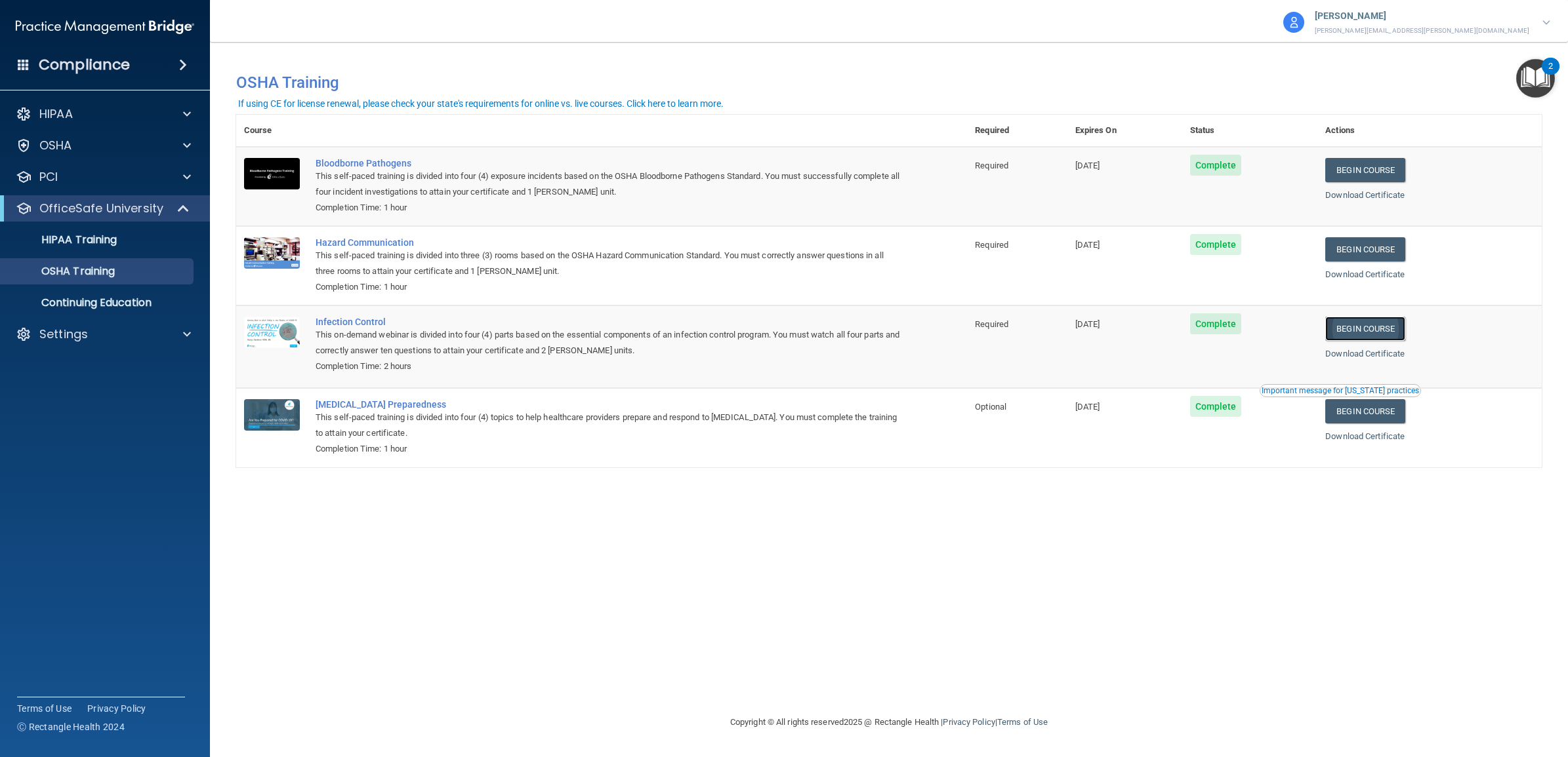
click at [1372, 327] on link "Begin Course" at bounding box center [1365, 329] width 80 height 24
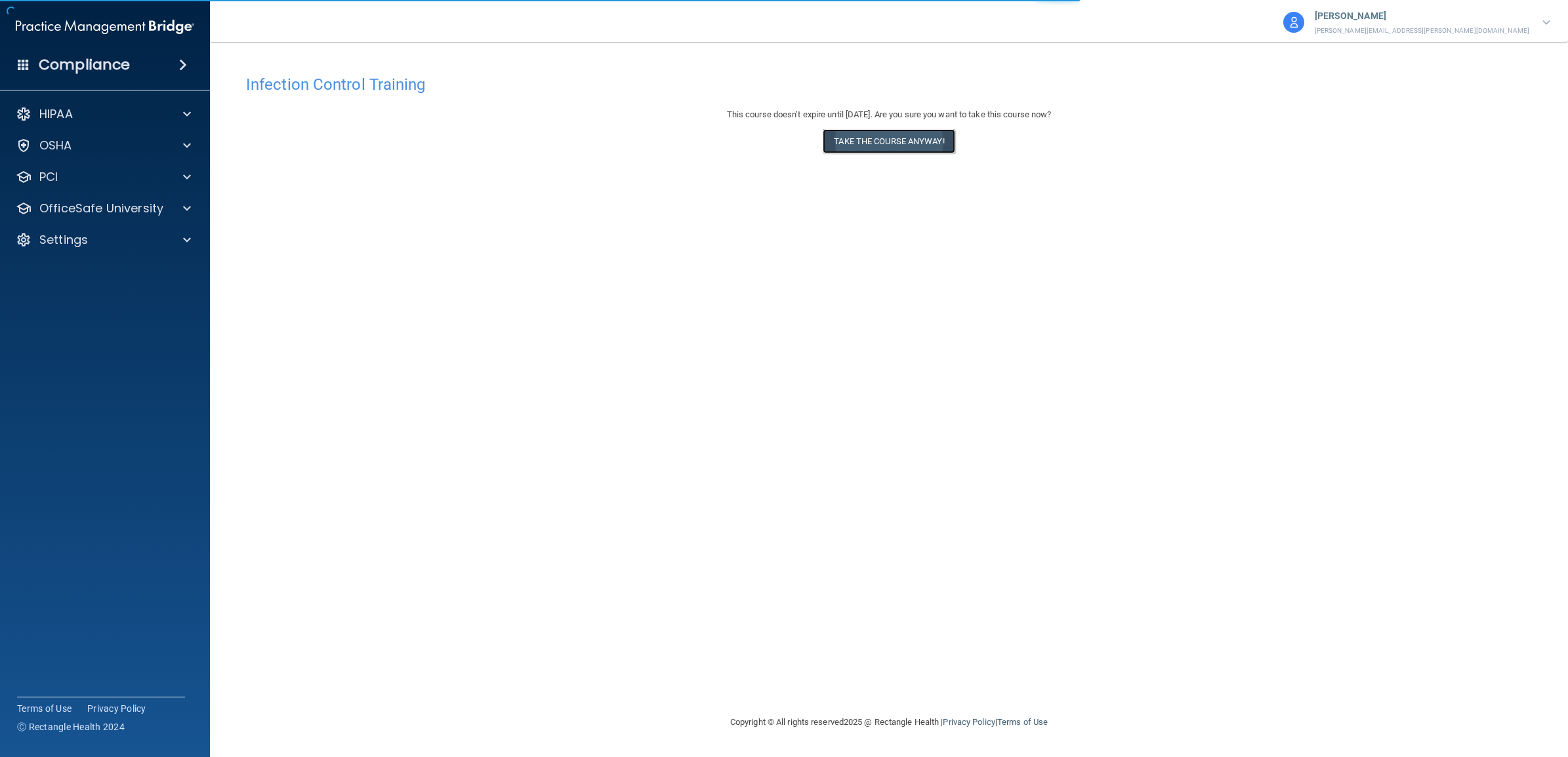
click at [894, 130] on button "Take the course anyway!" at bounding box center [888, 141] width 132 height 24
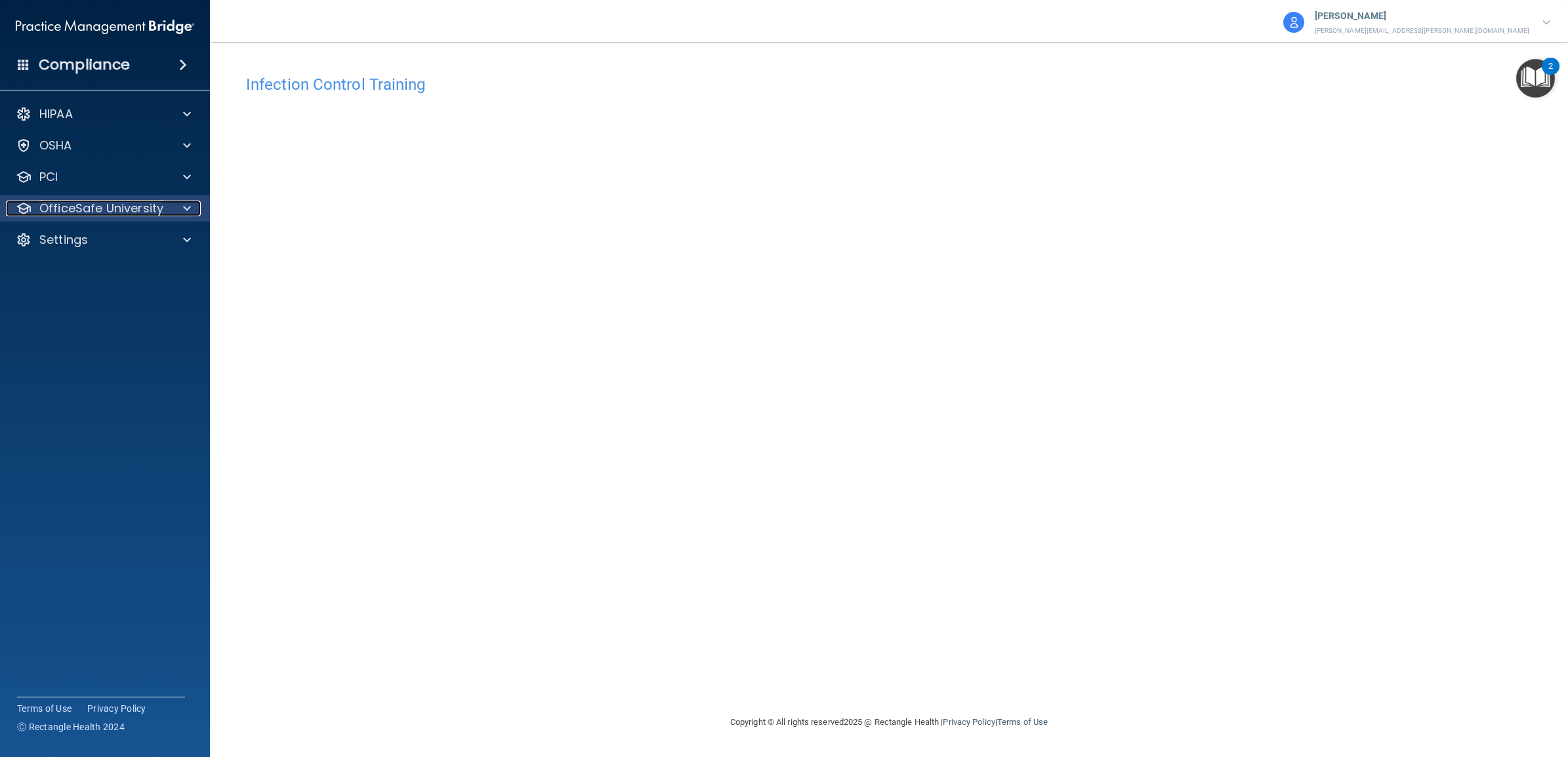
click at [185, 205] on span at bounding box center [187, 208] width 7 height 16
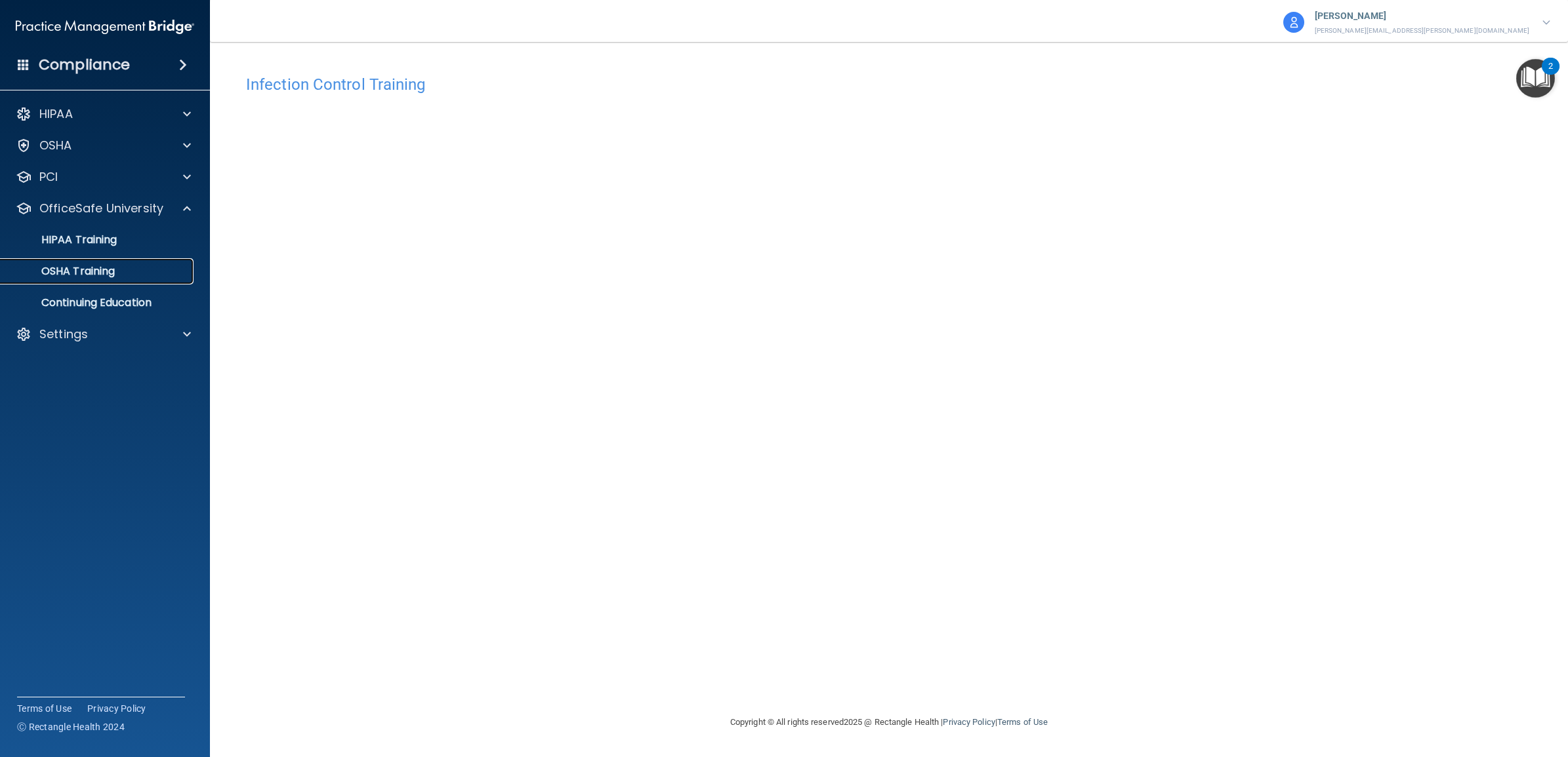
click at [100, 267] on p "OSHA Training" at bounding box center [62, 272] width 106 height 13
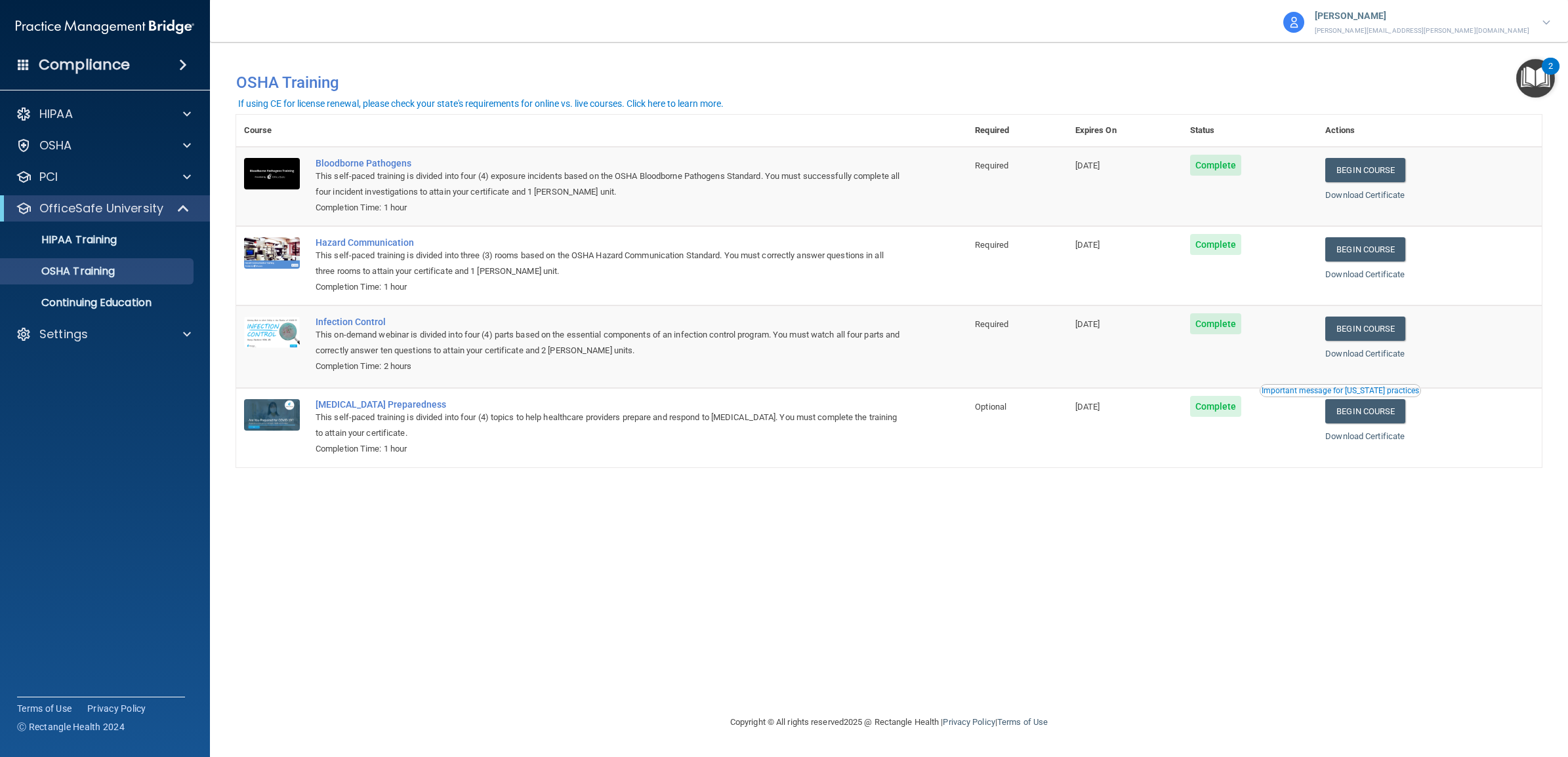
click at [1305, 395] on div "Important message for California practices" at bounding box center [1340, 391] width 158 height 7
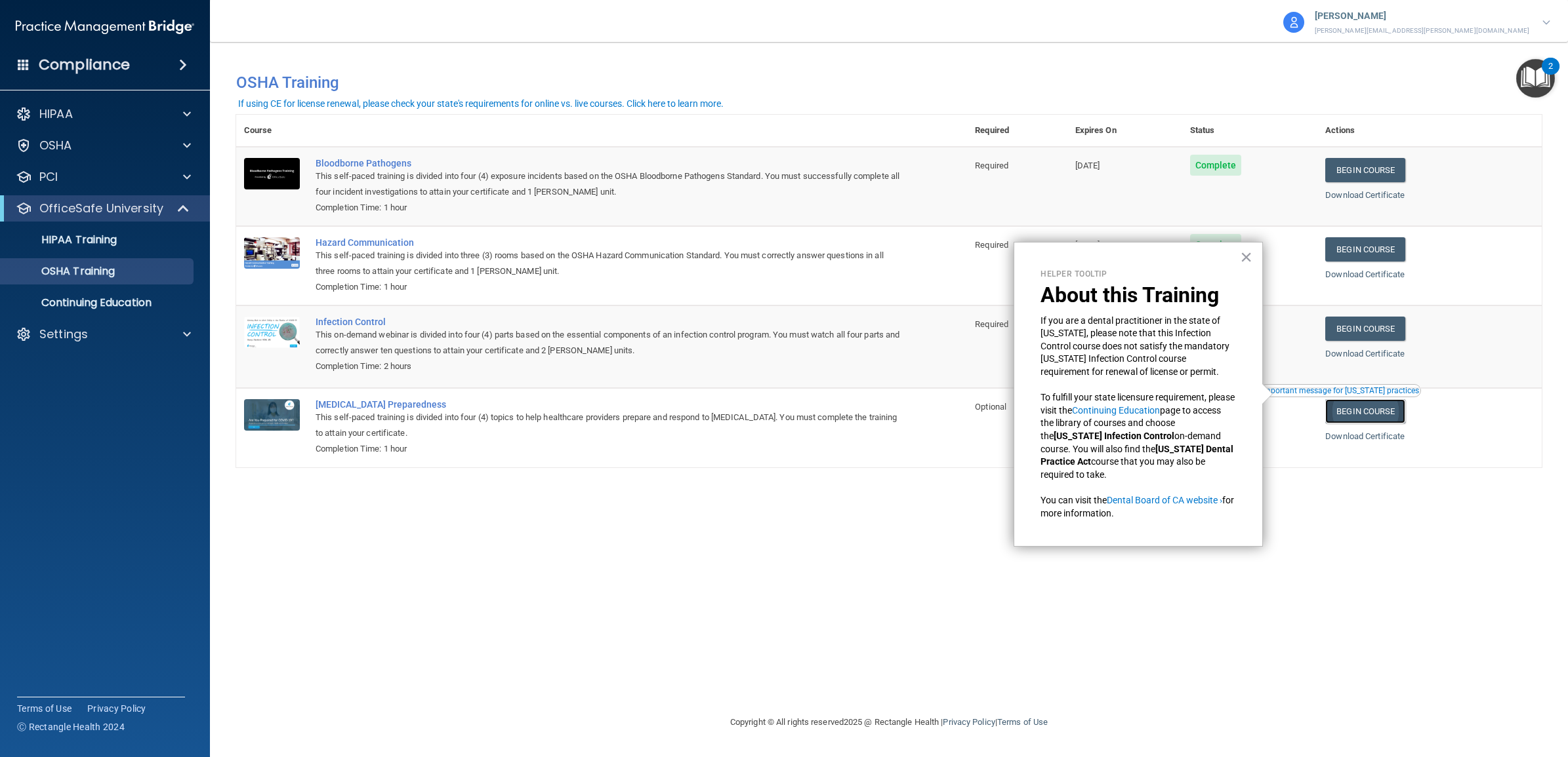
click at [1382, 415] on link "Begin Course" at bounding box center [1365, 412] width 80 height 24
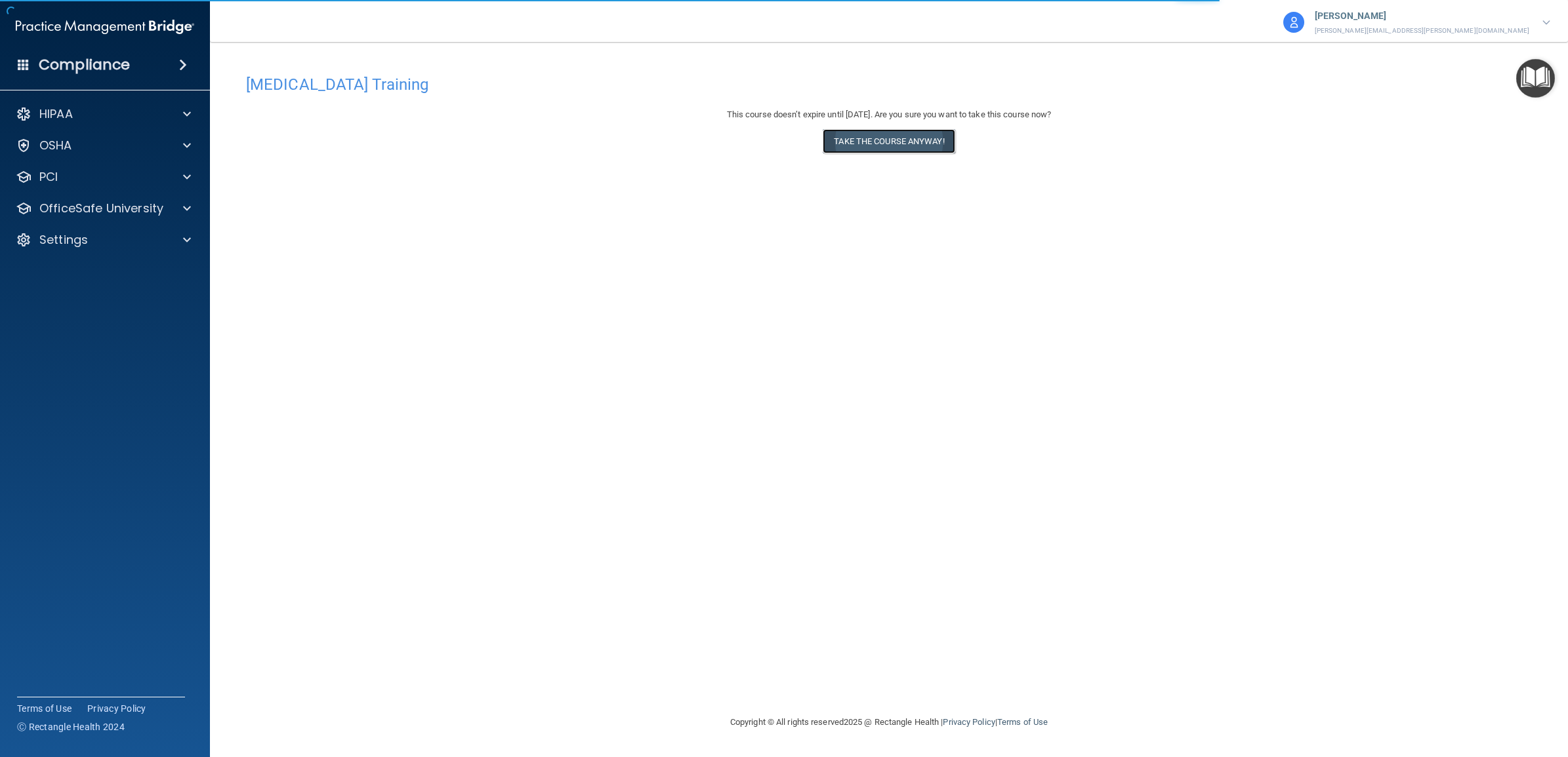
click at [870, 143] on button "Take the course anyway!" at bounding box center [888, 141] width 132 height 24
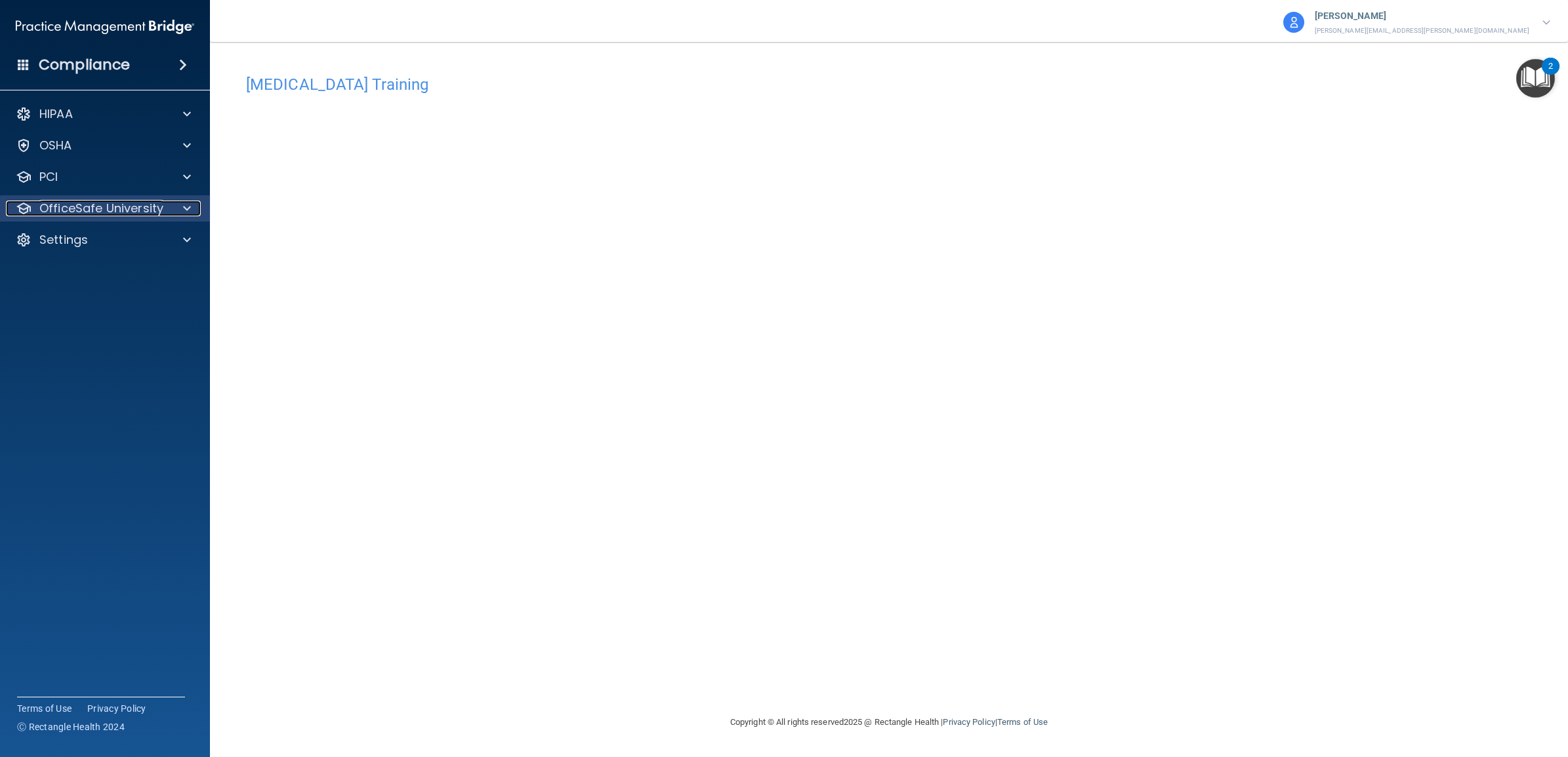
click at [184, 212] on span at bounding box center [187, 208] width 7 height 16
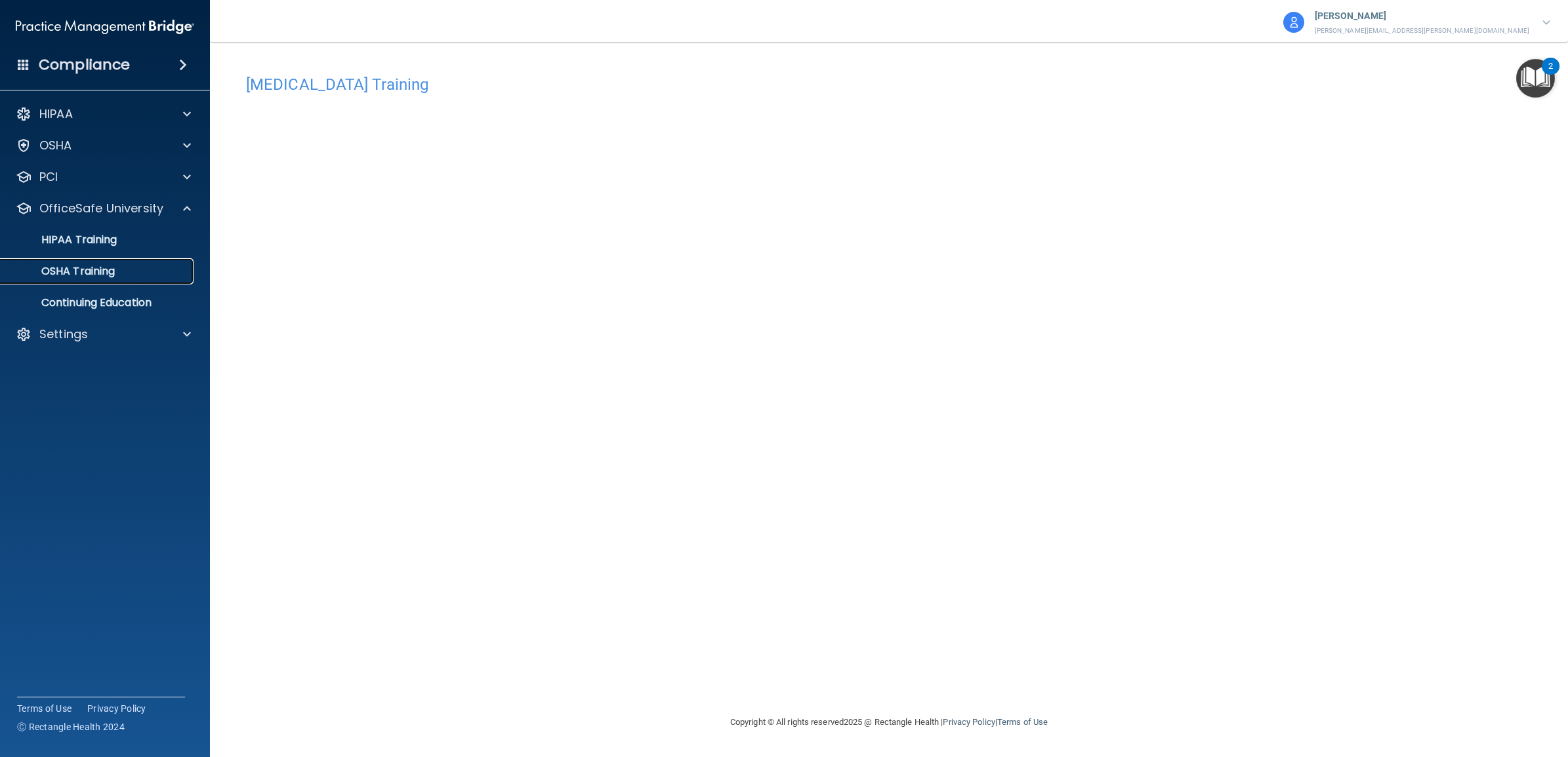
click at [134, 269] on div "OSHA Training" at bounding box center [98, 272] width 179 height 13
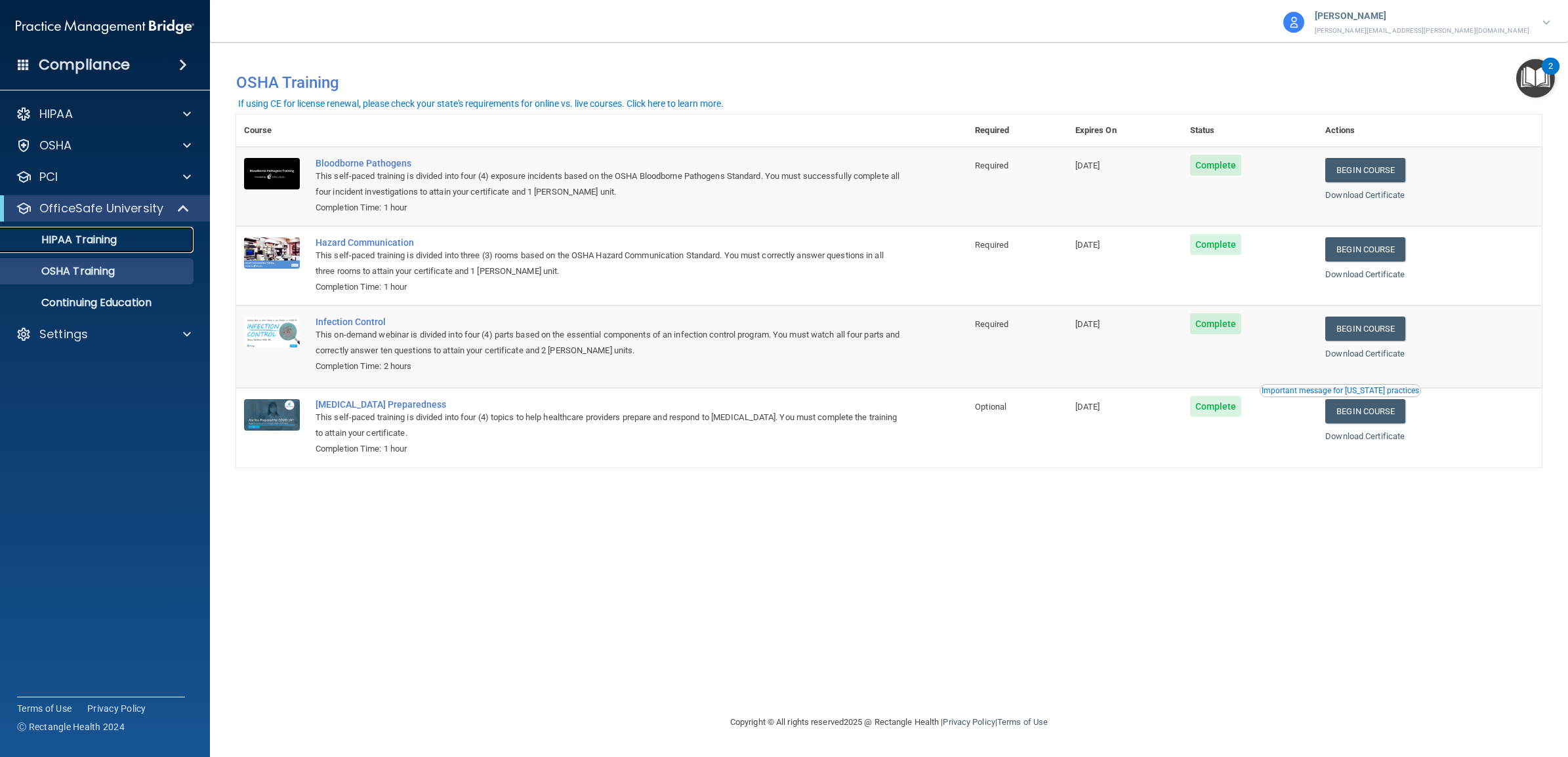
click at [106, 244] on p "HIPAA Training" at bounding box center [63, 240] width 108 height 13
